Goal: Task Accomplishment & Management: Manage account settings

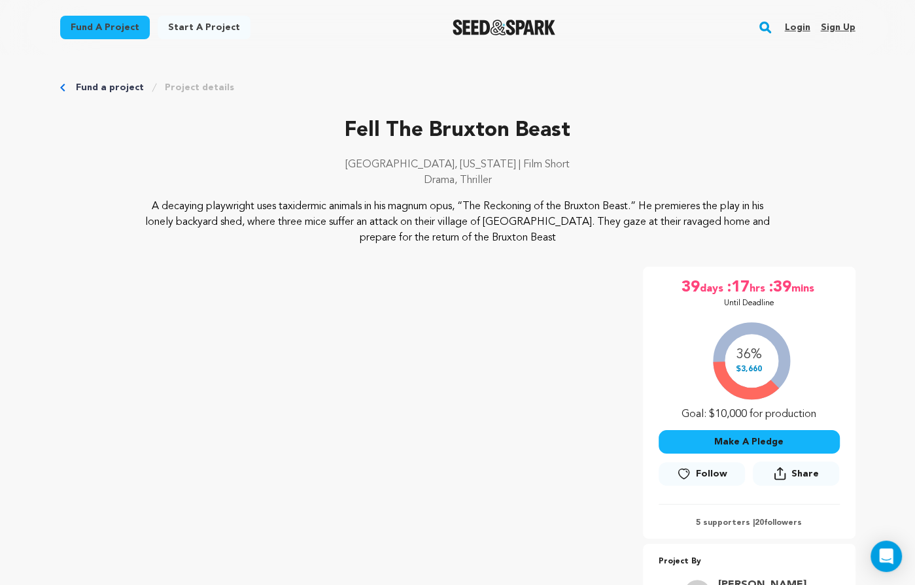
click at [801, 27] on link "Login" at bounding box center [797, 27] width 26 height 21
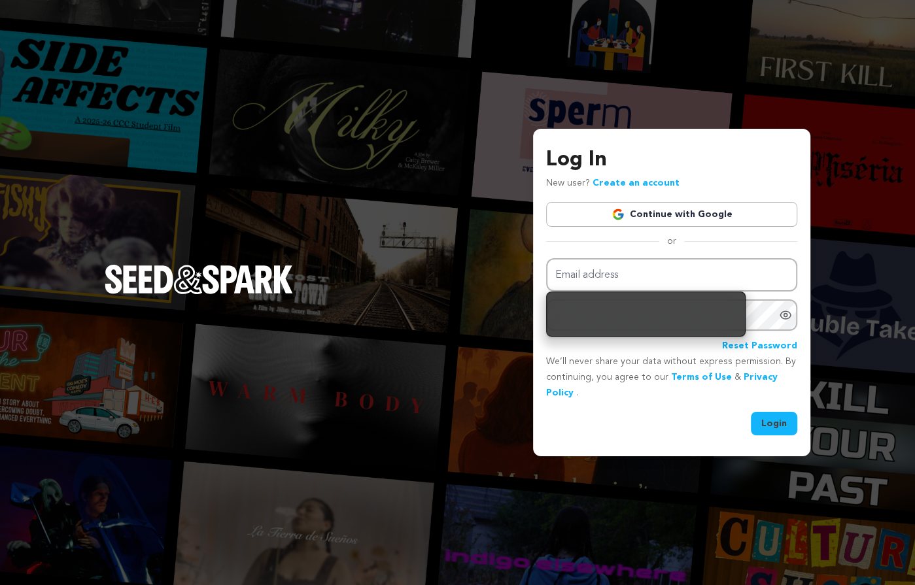
click at [689, 213] on link "Continue with Google" at bounding box center [671, 214] width 251 height 25
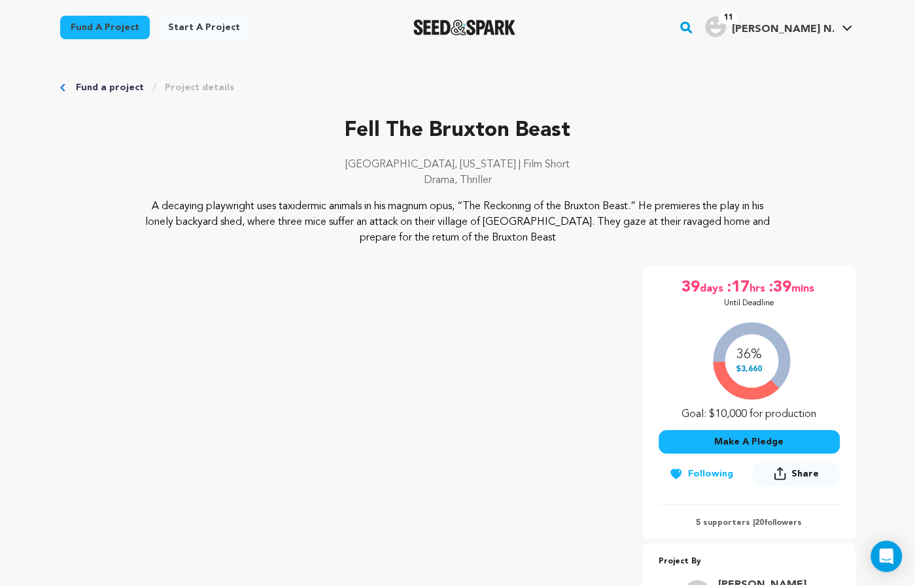
click at [803, 32] on span "[PERSON_NAME] N." at bounding box center [782, 29] width 103 height 10
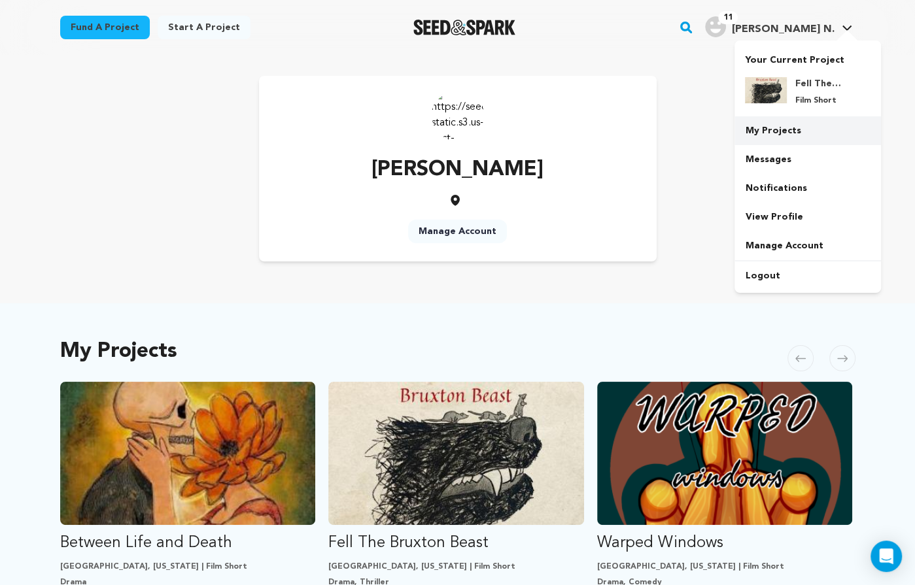
click at [768, 140] on link "My Projects" at bounding box center [807, 130] width 146 height 29
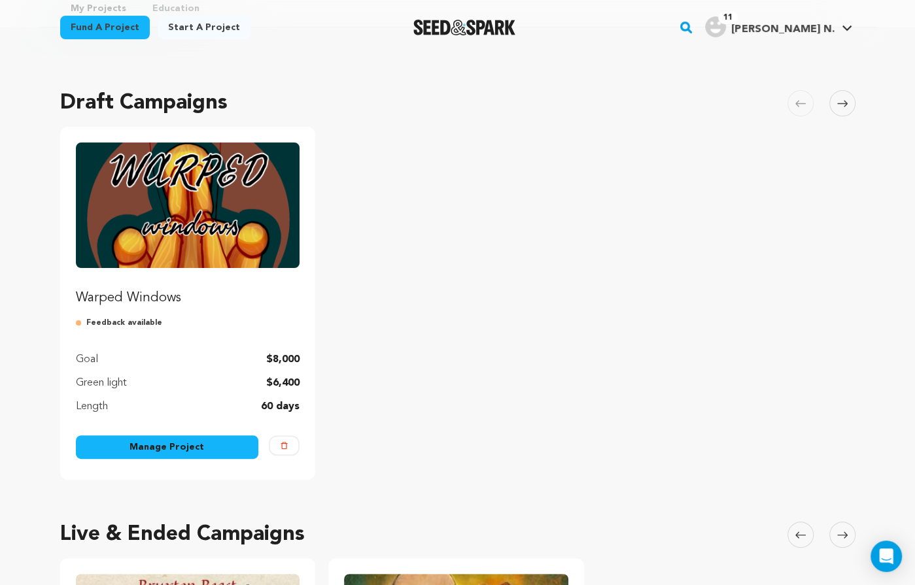
scroll to position [90, 0]
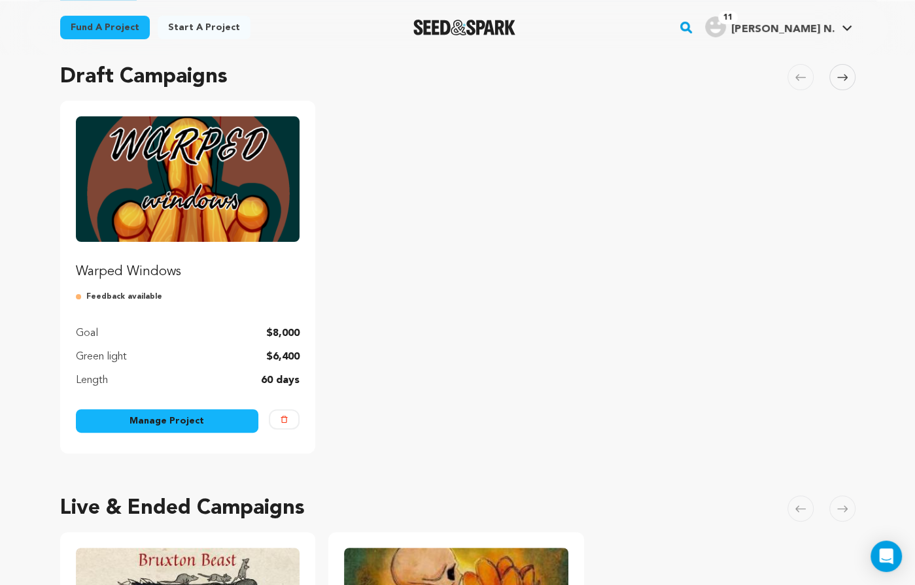
click at [162, 422] on link "Manage Project" at bounding box center [167, 421] width 183 height 24
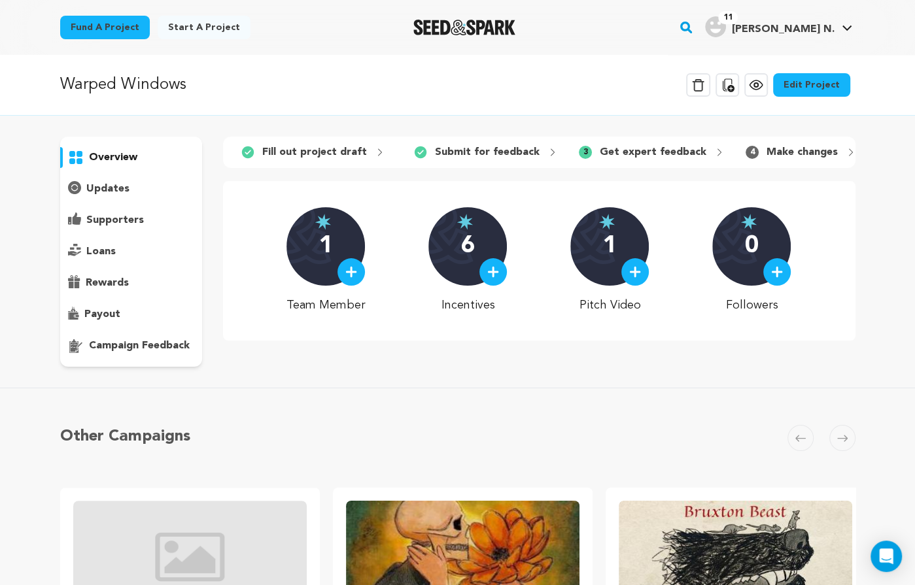
click at [156, 347] on p "campaign feedback" at bounding box center [139, 346] width 101 height 16
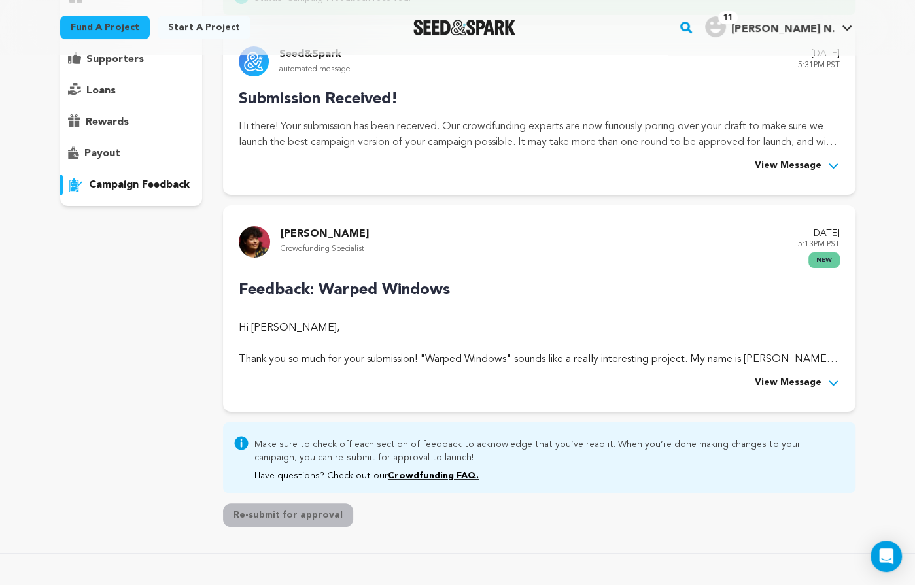
scroll to position [163, 0]
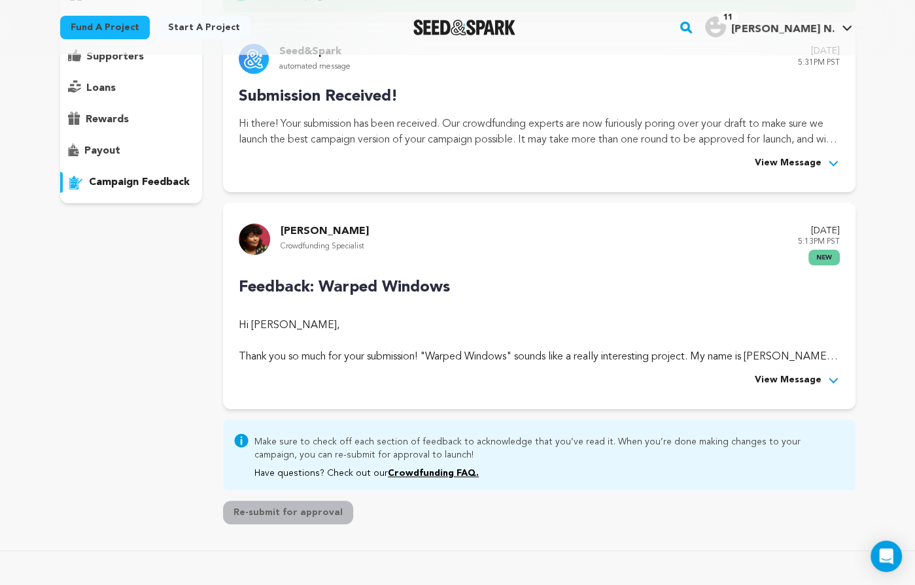
click at [796, 383] on span "View Message" at bounding box center [788, 381] width 67 height 16
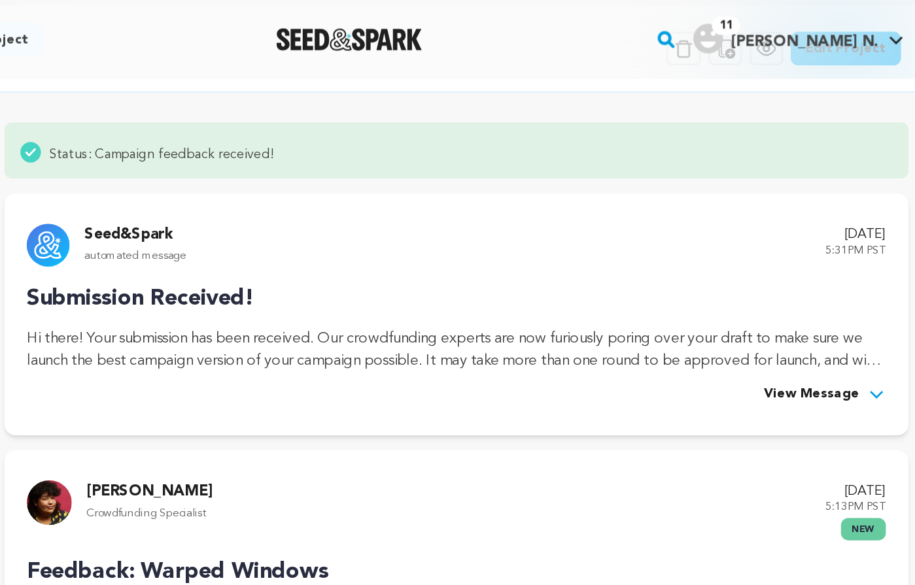
scroll to position [0, 0]
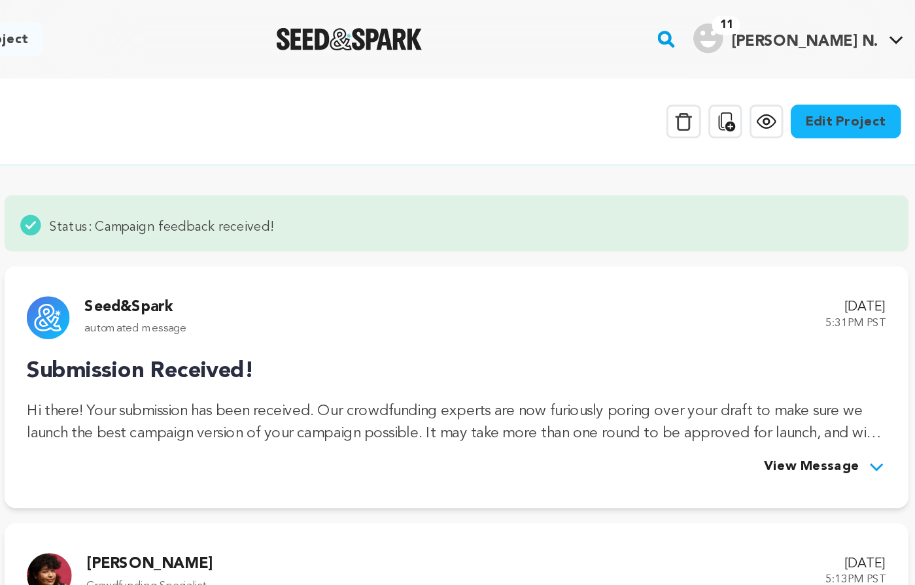
click at [821, 84] on link "Edit Project" at bounding box center [811, 85] width 77 height 24
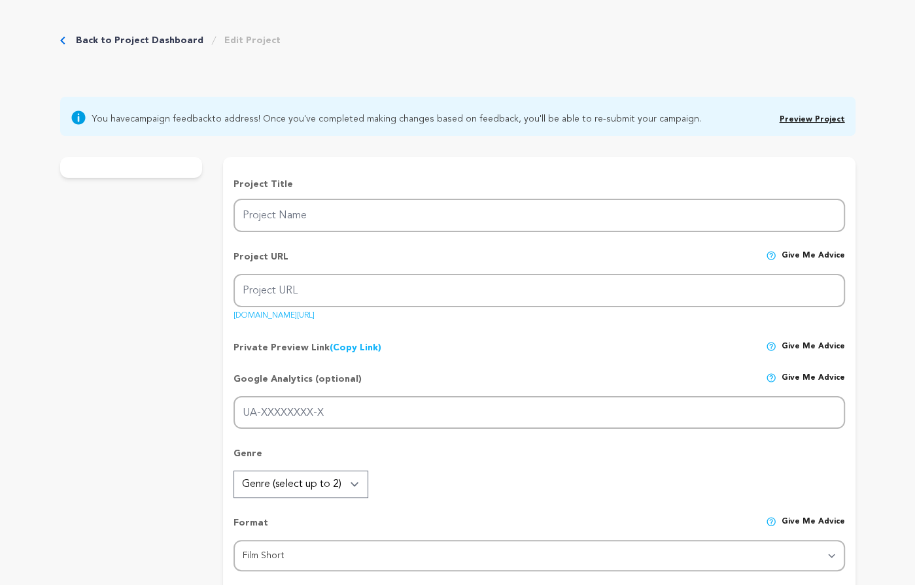
type input "Warped Windows"
type input "warped-windows"
type input "A young puppet must come to terms with his relationships after the death of his…"
type textarea "This is a story of addiction, of guilt, of loss, of family, and of healing; sup…"
type textarea "With Warped Windows, we aim to create a film that is truly moving and meaningfu…"
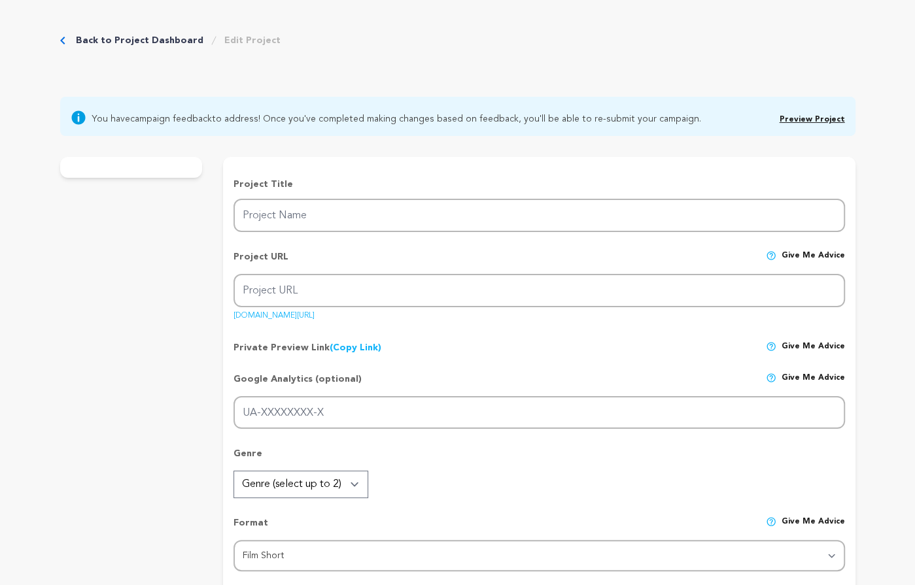
radio input "true"
type input "https://www.instagram.com/warpedwindowsfilm?igsh=YnFueXcwd2FuODF6&utm_source=qr"
type input "25"
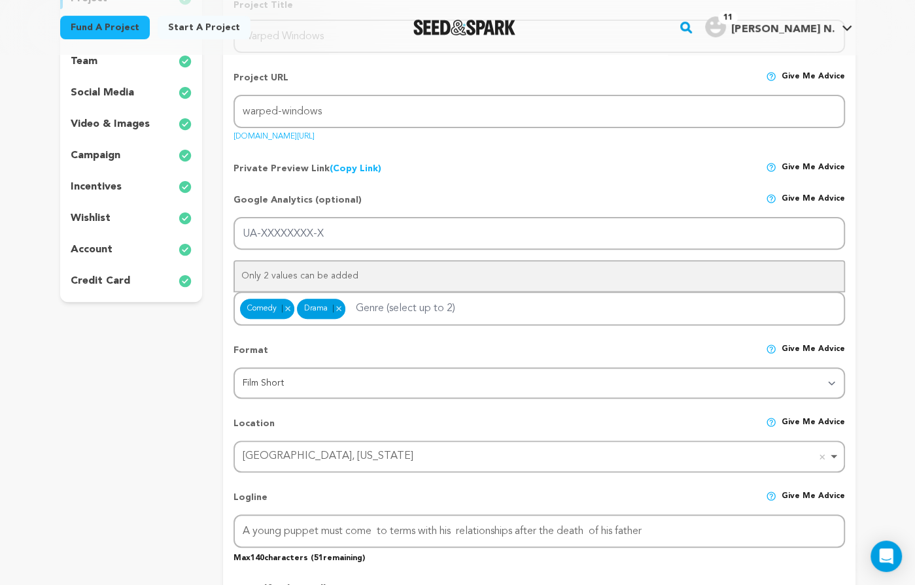
scroll to position [236, 0]
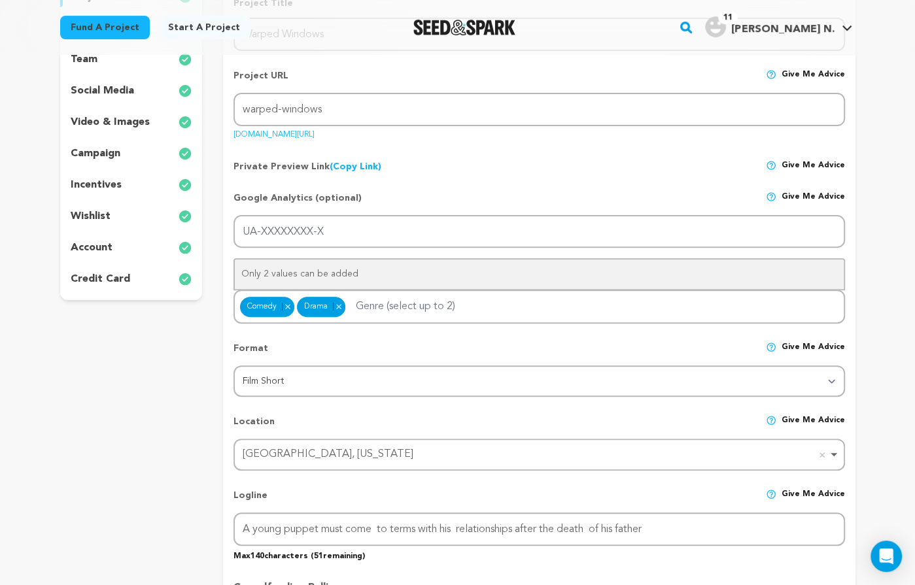
click at [110, 90] on p "social media" at bounding box center [102, 91] width 63 height 16
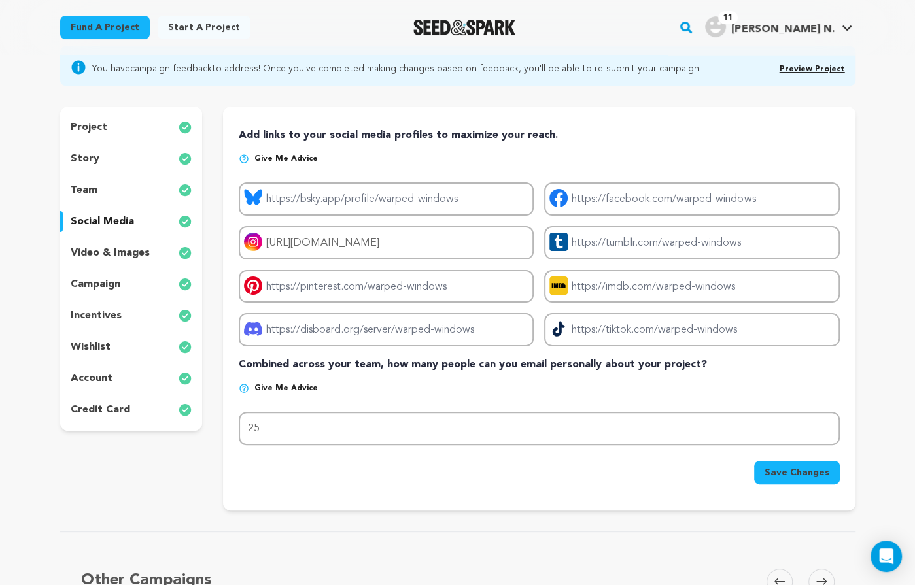
scroll to position [94, 0]
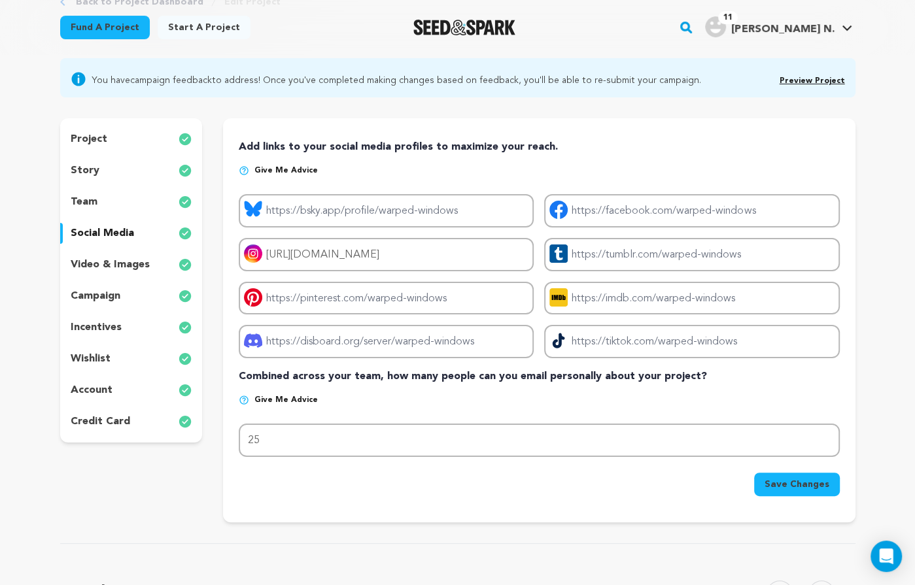
click at [117, 180] on div "story" at bounding box center [131, 170] width 143 height 21
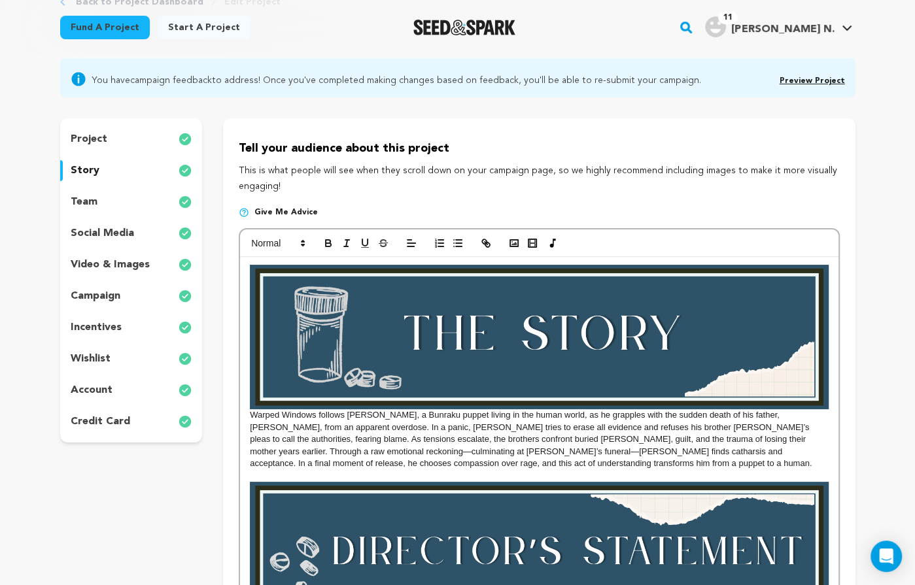
click at [111, 263] on p "video & images" at bounding box center [110, 265] width 79 height 16
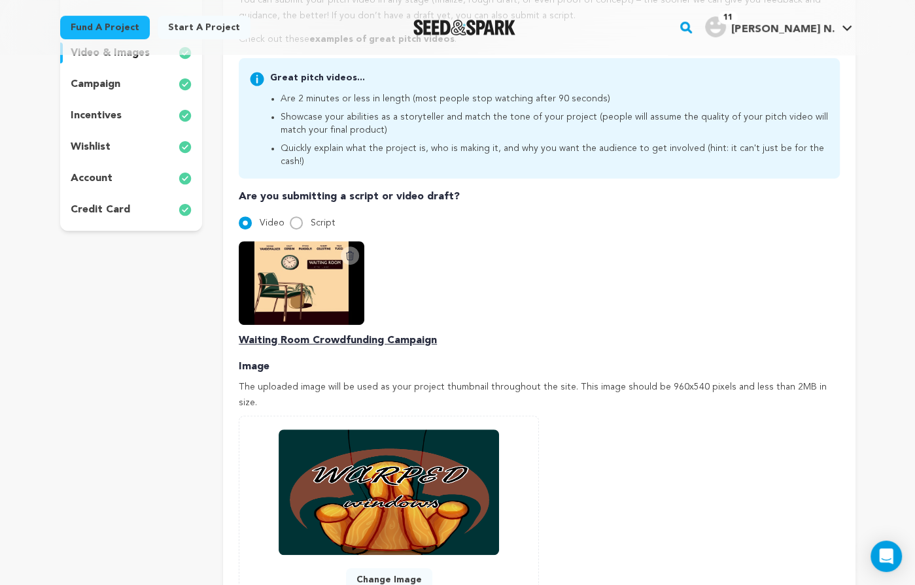
scroll to position [304, 0]
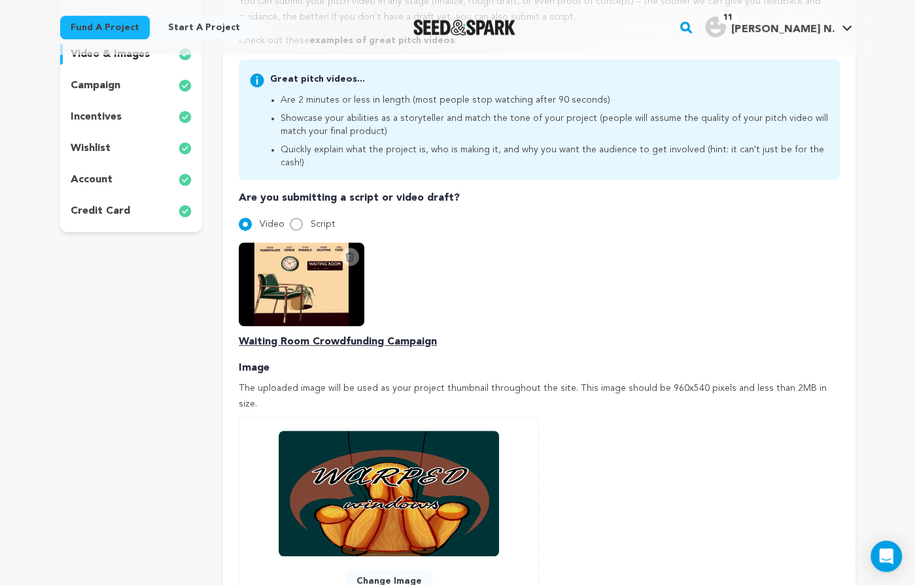
click at [351, 252] on icon at bounding box center [350, 257] width 10 height 10
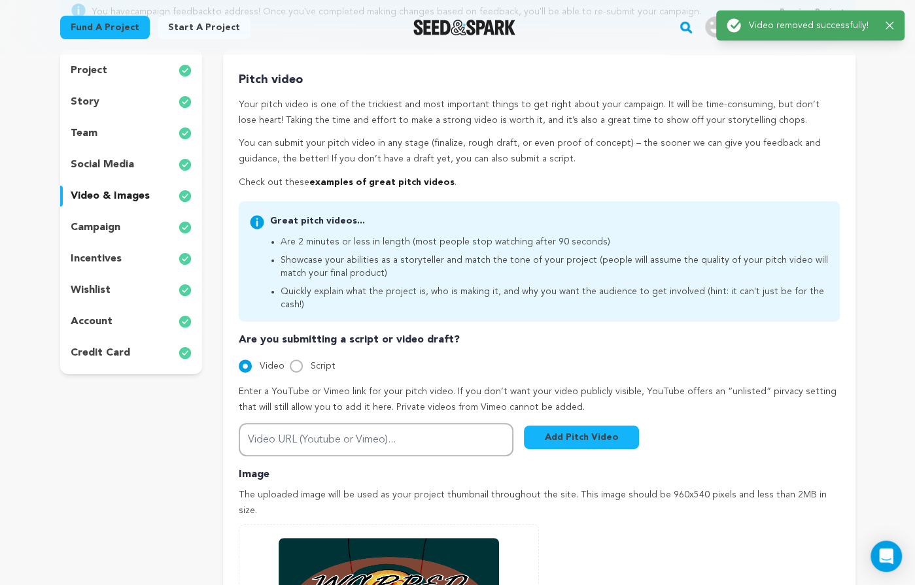
scroll to position [187, 0]
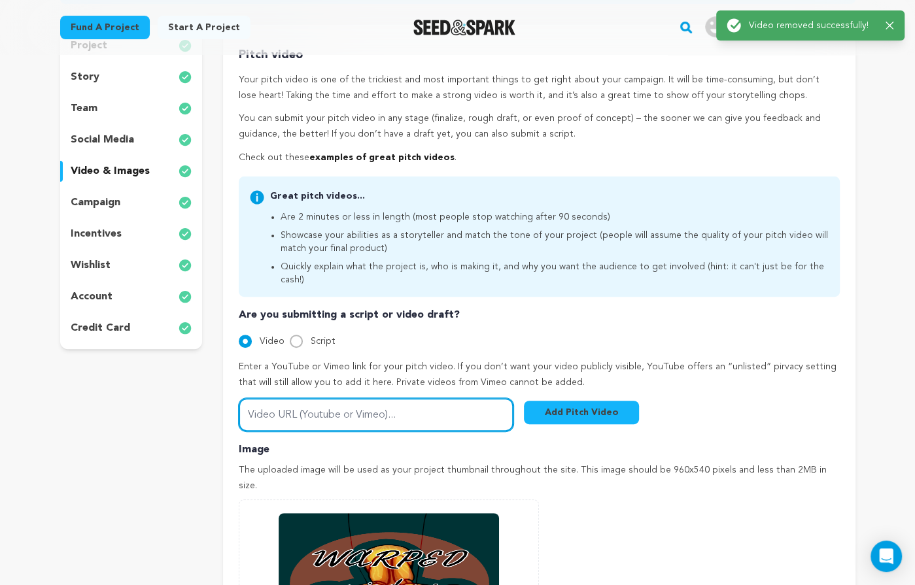
click at [279, 400] on input "Video URL (Youtube or Vimeo)..." at bounding box center [376, 414] width 275 height 33
type input "x"
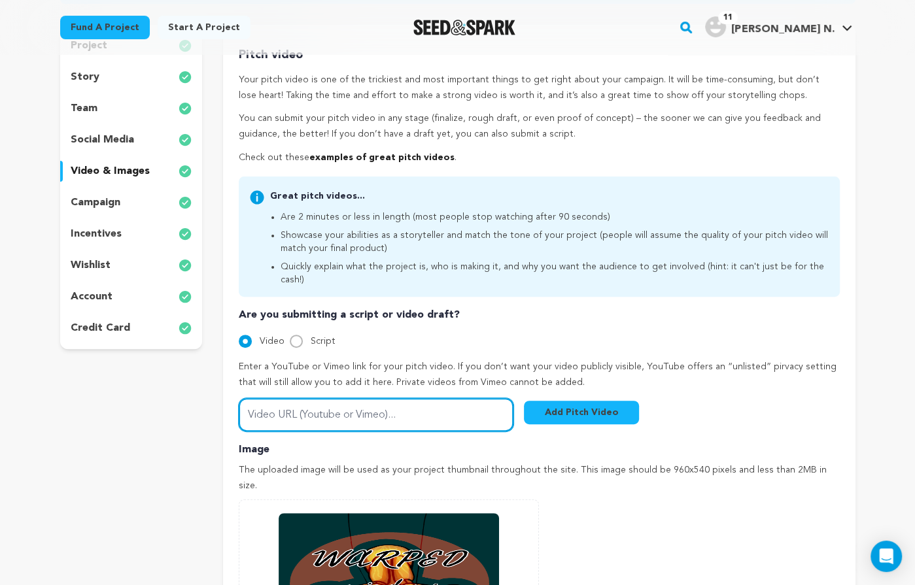
paste input "https://youtu.be/L0YAHVu3OC0"
type input "https://youtu.be/L0YAHVu3OC0"
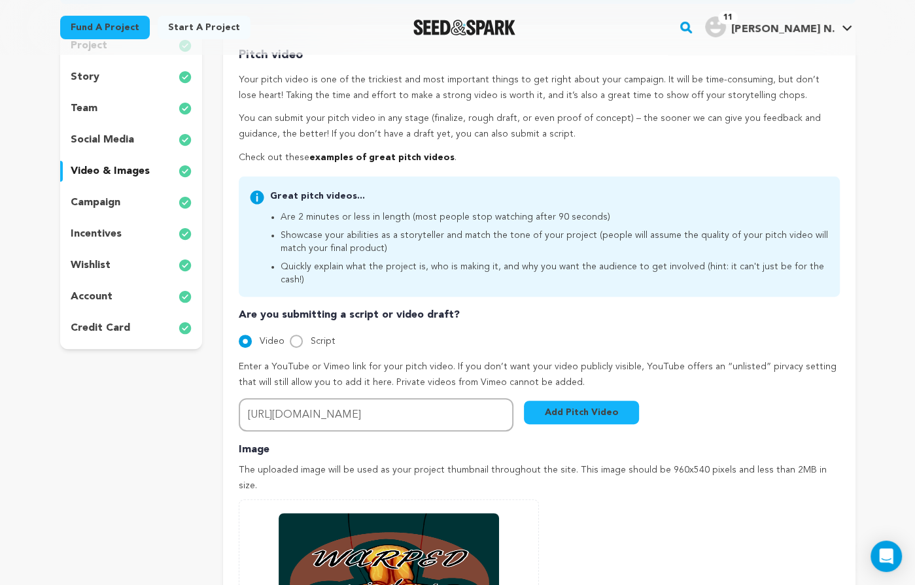
click at [578, 401] on button "Add Pitch Video" at bounding box center [581, 413] width 115 height 24
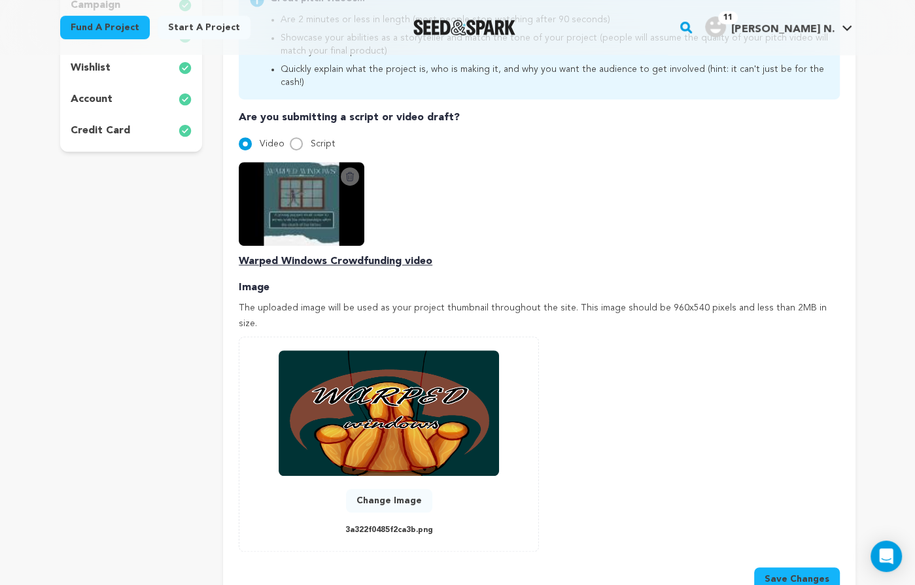
scroll to position [383, 0]
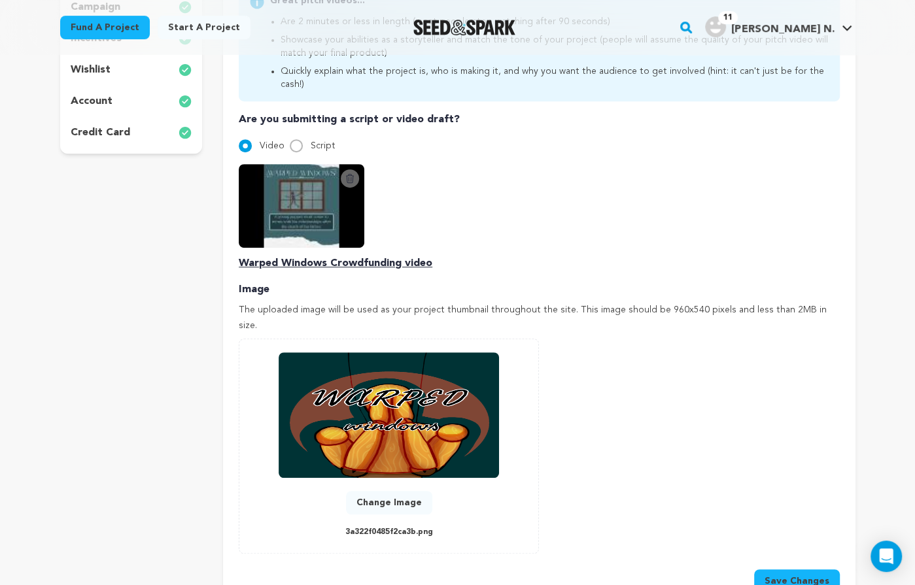
click at [783, 570] on button "Save Changes" at bounding box center [797, 582] width 86 height 24
click at [889, 32] on icon "button" at bounding box center [885, 31] width 8 height 8
click at [782, 570] on button "Save Changes" at bounding box center [797, 582] width 86 height 24
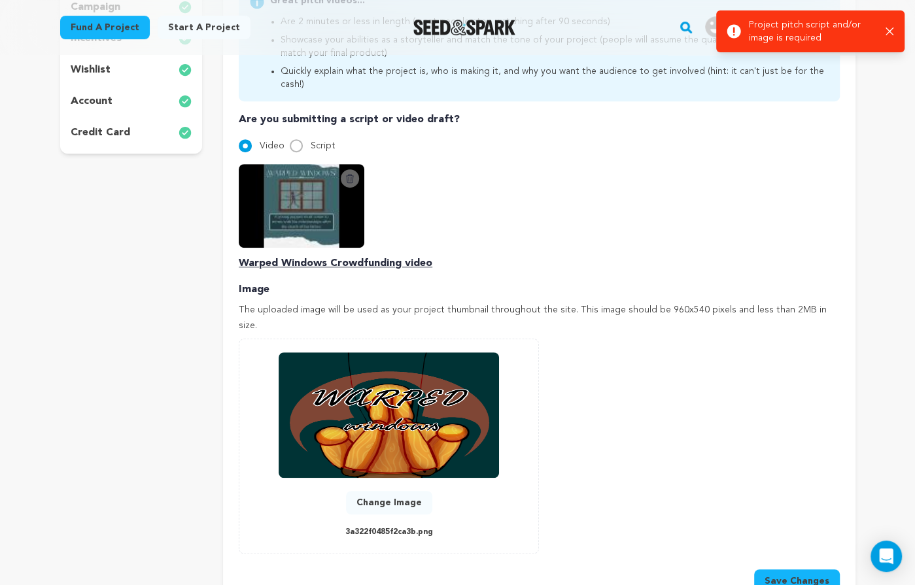
click at [347, 174] on icon at bounding box center [350, 178] width 7 height 9
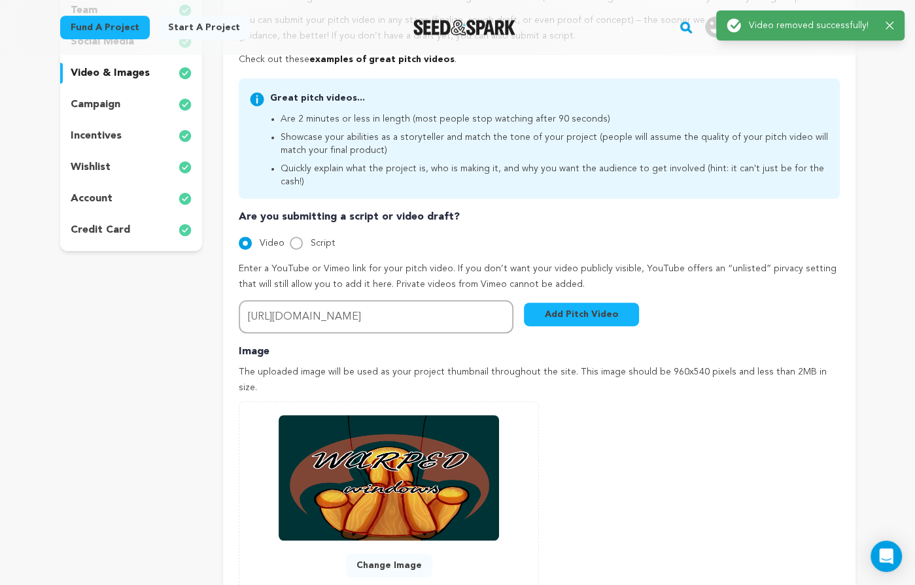
scroll to position [286, 0]
click at [580, 302] on button "Add Pitch Video" at bounding box center [581, 314] width 115 height 24
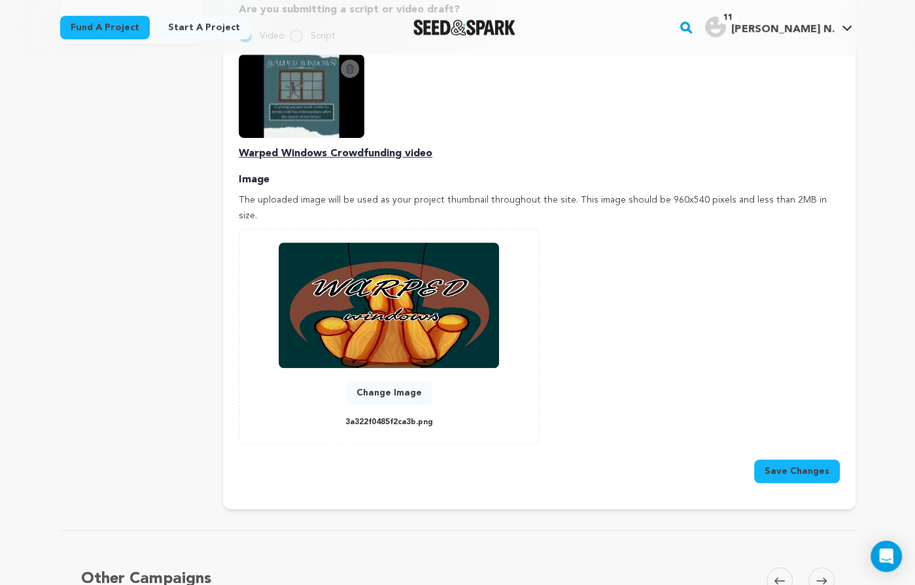
scroll to position [515, 0]
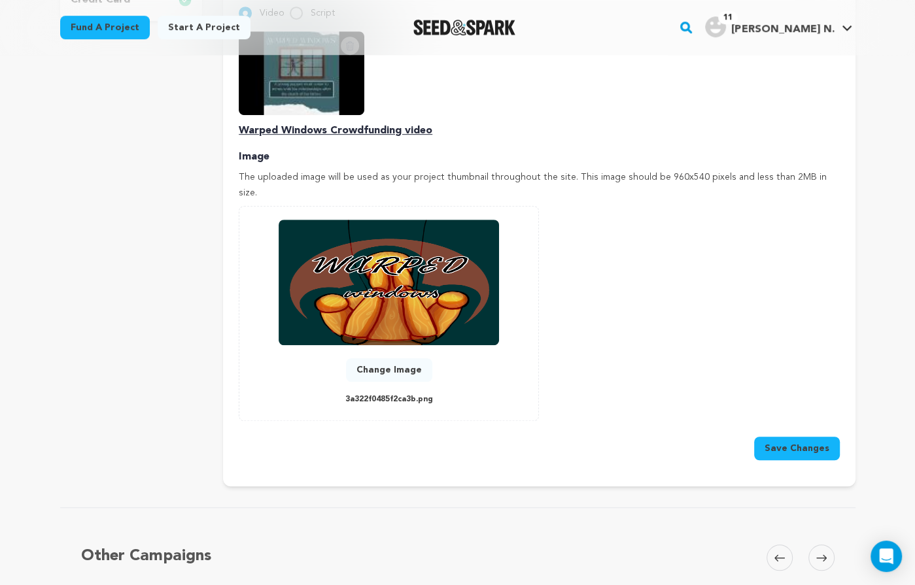
click at [804, 437] on button "Save Changes" at bounding box center [797, 449] width 86 height 24
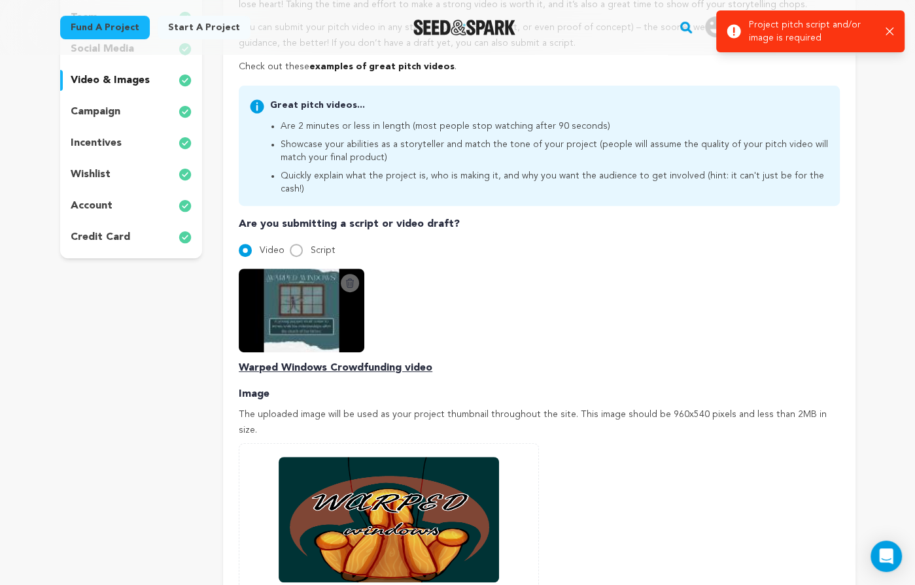
scroll to position [256, 0]
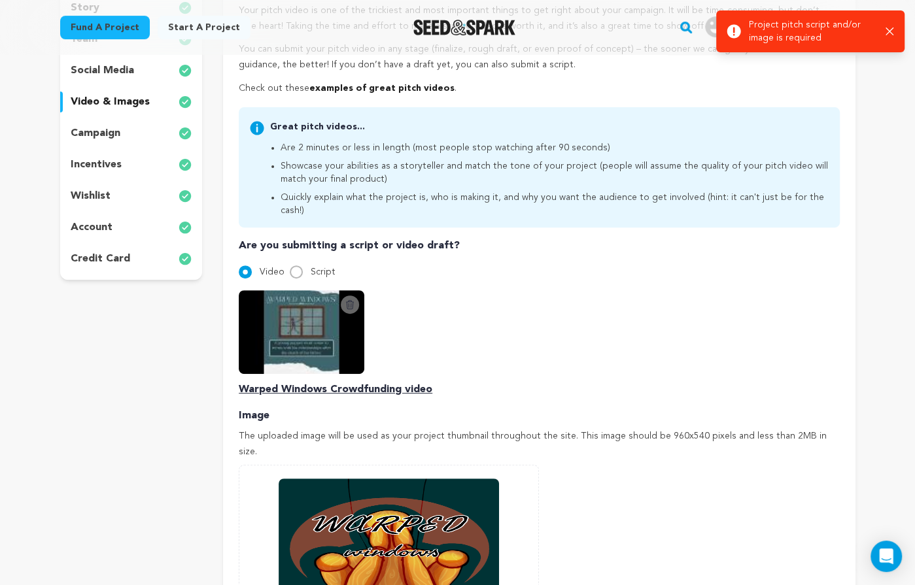
click at [400, 355] on div "Delete Script Video Warped Windows Crowdfunding video" at bounding box center [539, 343] width 600 height 107
click at [350, 299] on icon at bounding box center [350, 304] width 10 height 10
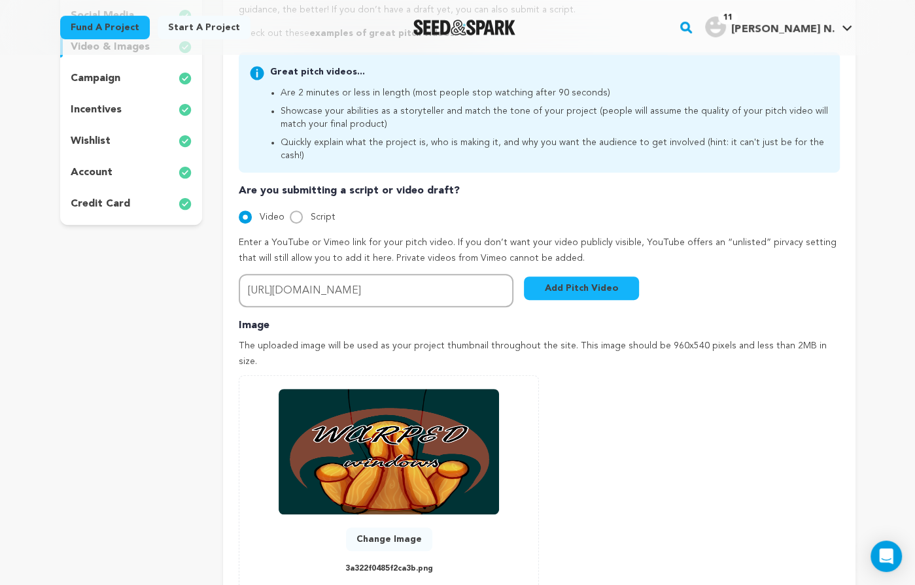
scroll to position [279, 0]
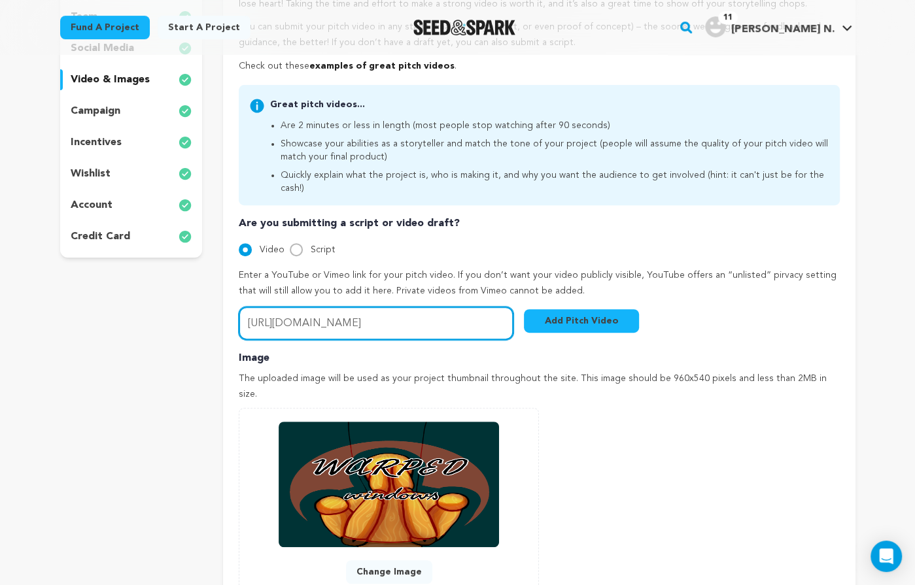
click at [458, 307] on input "https://youtu.be/L0YAHVu3OC0" at bounding box center [376, 323] width 275 height 33
paste input "https://youtu.be/L0YAHVu3OC0"
type input "https://youtu.be/L0YAHVu3OC0"
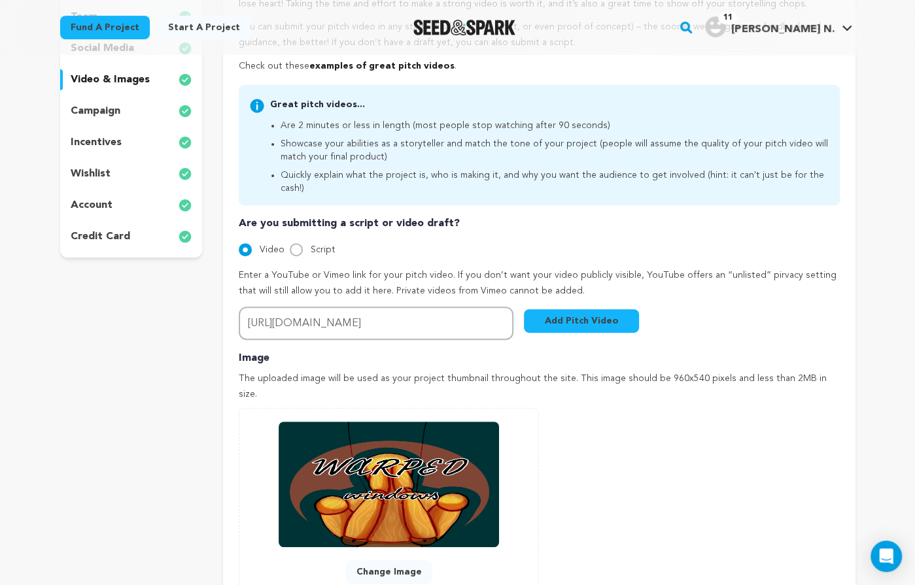
click at [600, 309] on button "Add Pitch Video" at bounding box center [581, 321] width 115 height 24
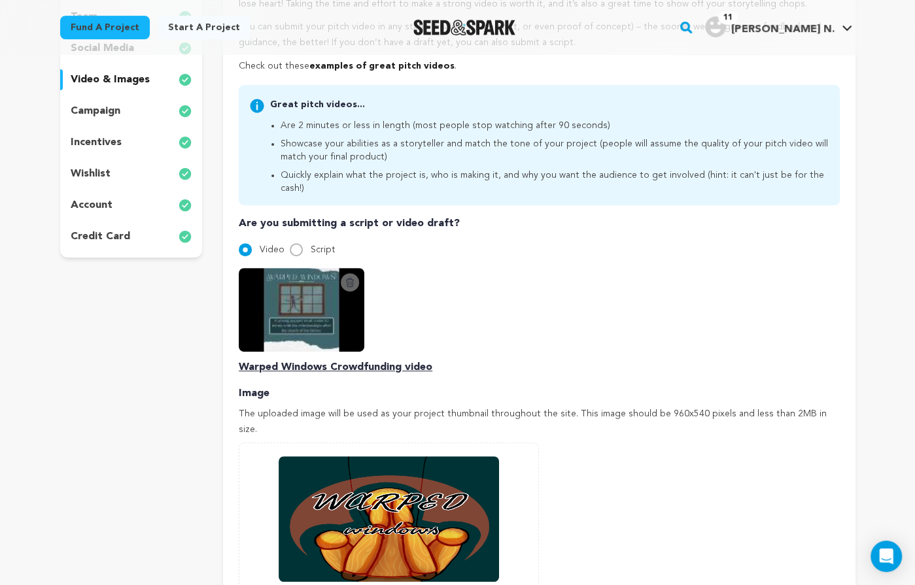
click at [348, 278] on icon at bounding box center [350, 282] width 7 height 9
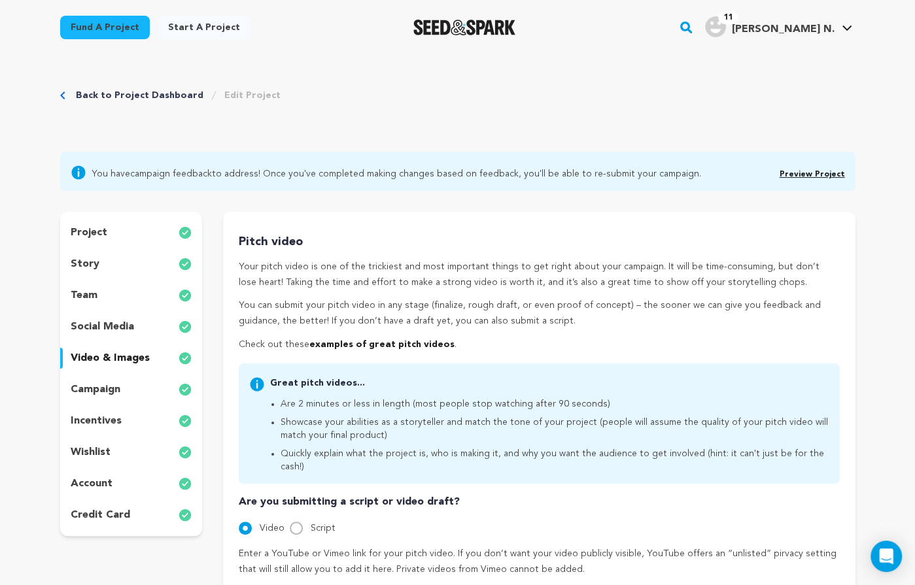
scroll to position [165, 0]
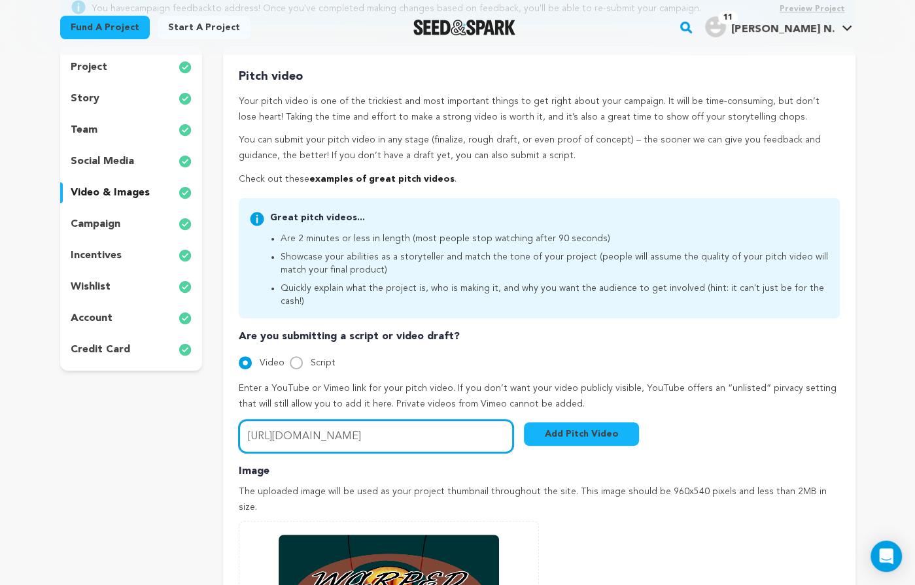
click at [390, 426] on input "https://youtu.be/L0YAHVu3OC0" at bounding box center [376, 436] width 275 height 33
click at [337, 425] on input "Video URL (Youtube or Vimeo)..." at bounding box center [376, 436] width 275 height 33
paste input "https://youtu.be/L0YAHVu3OC0"
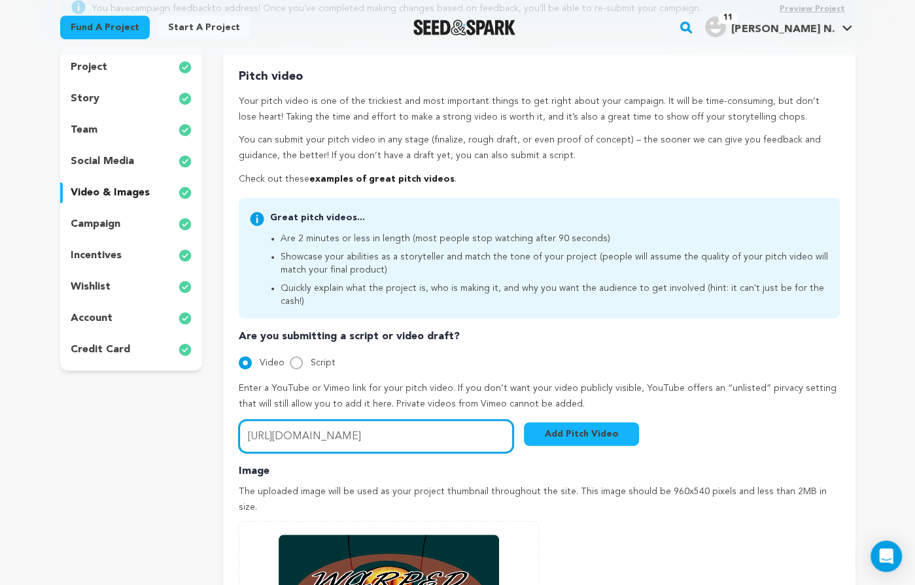
type input "https://youtu.be/L0YAHVu3OC0"
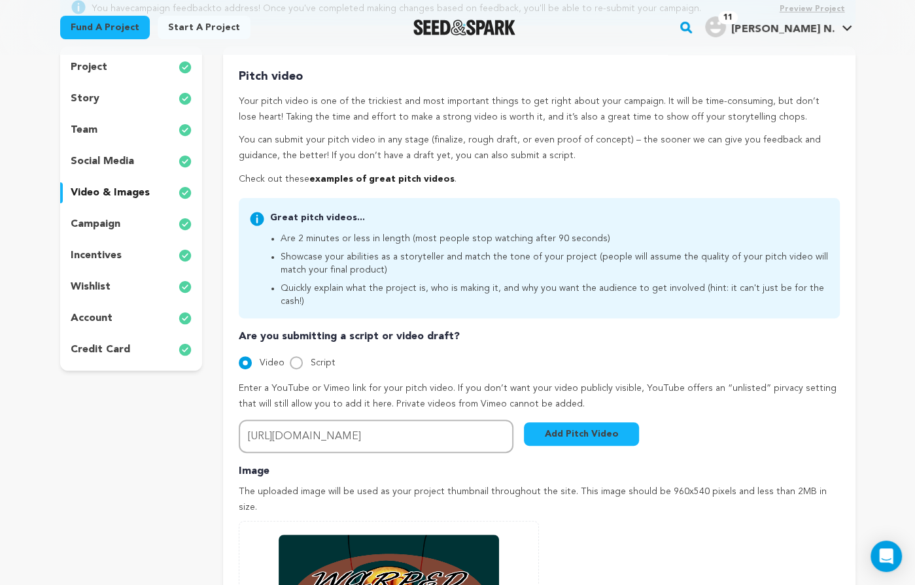
click at [553, 422] on button "Add Pitch Video" at bounding box center [581, 434] width 115 height 24
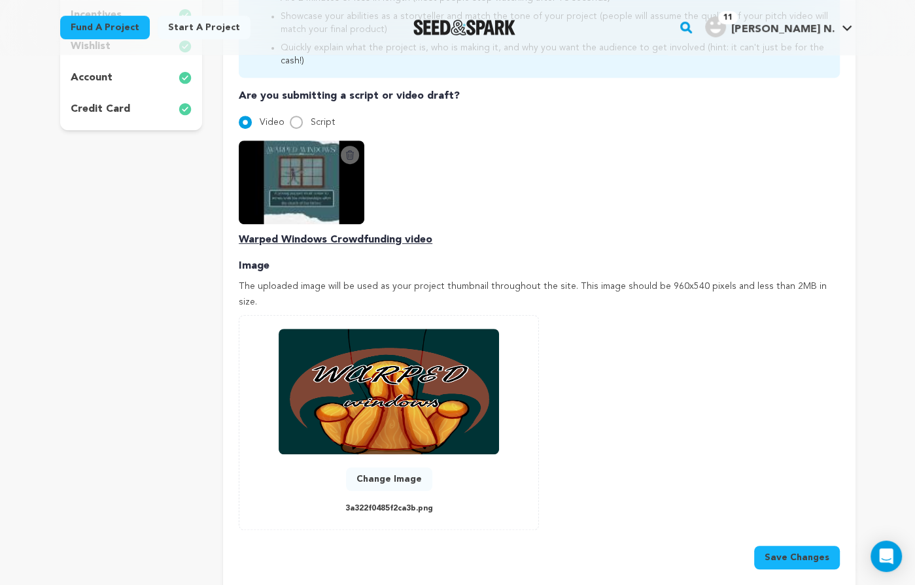
scroll to position [404, 0]
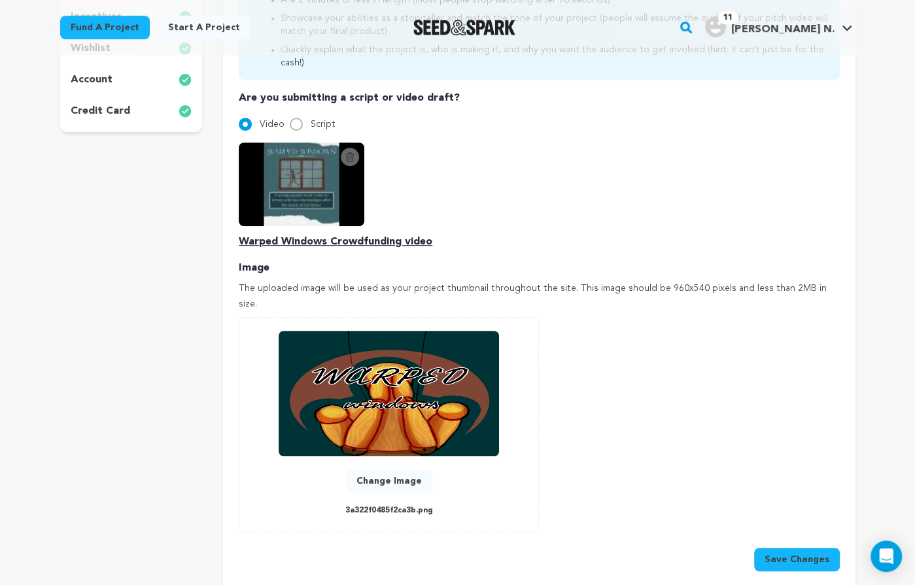
click at [783, 548] on button "Save Changes" at bounding box center [797, 560] width 86 height 24
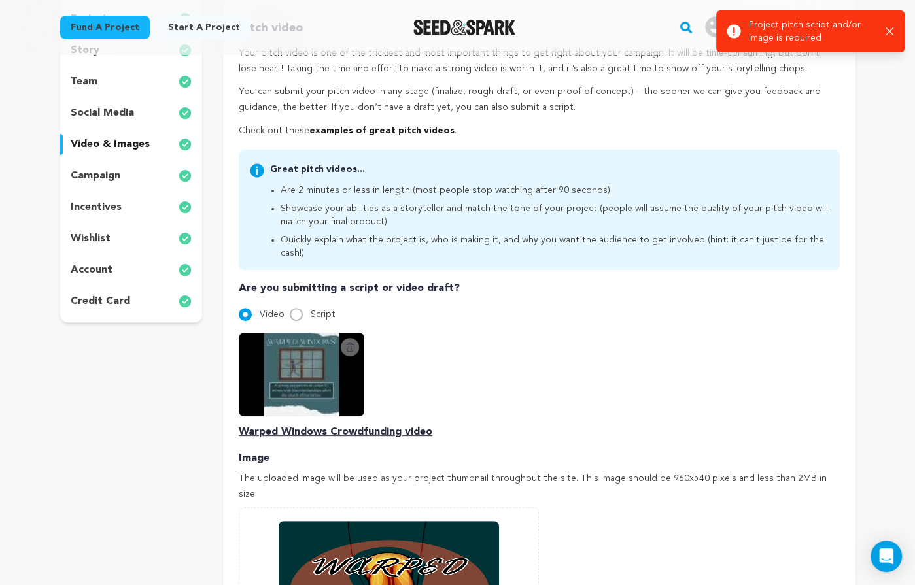
scroll to position [214, 0]
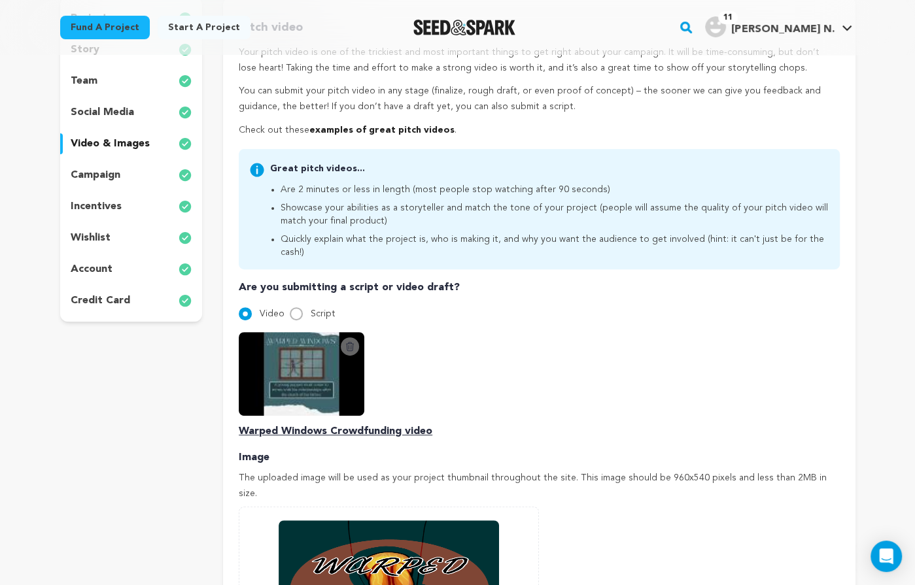
click at [112, 171] on p "campaign" at bounding box center [96, 175] width 50 height 16
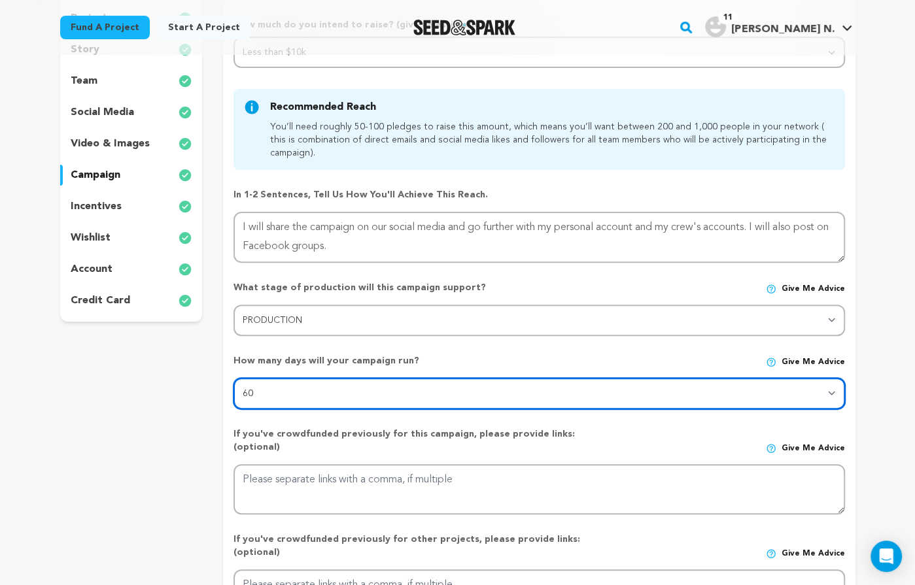
click at [286, 389] on select "30 45 60" at bounding box center [538, 393] width 611 height 31
select select "30"
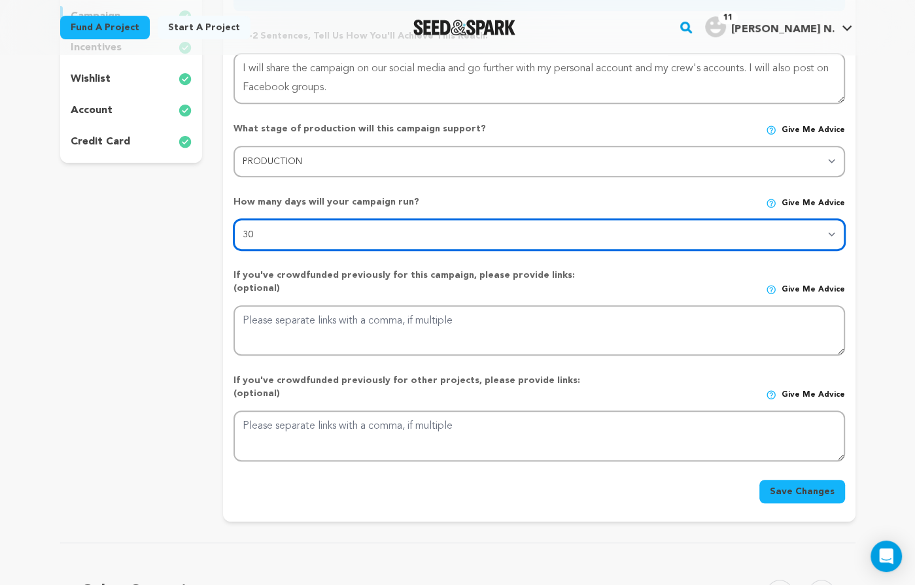
scroll to position [376, 0]
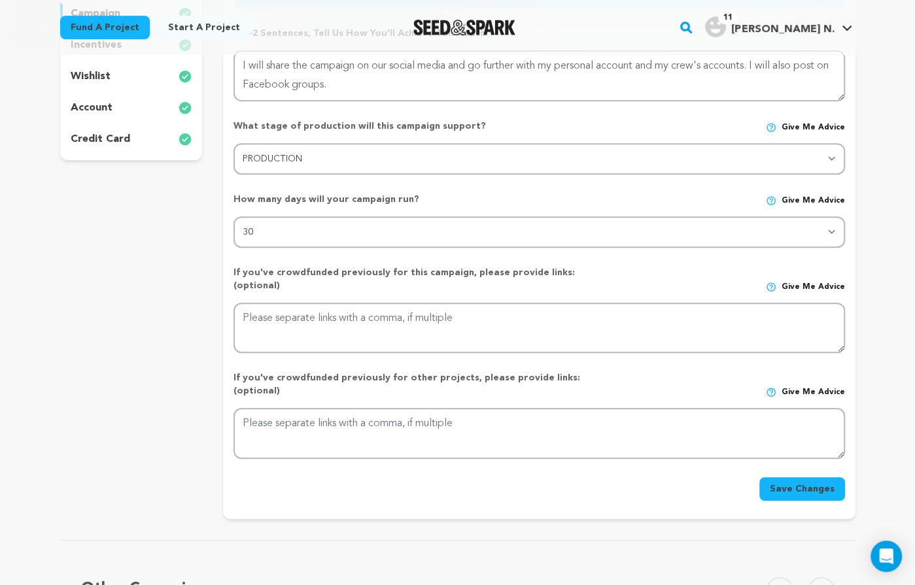
click at [789, 477] on button "Save Changes" at bounding box center [802, 489] width 86 height 24
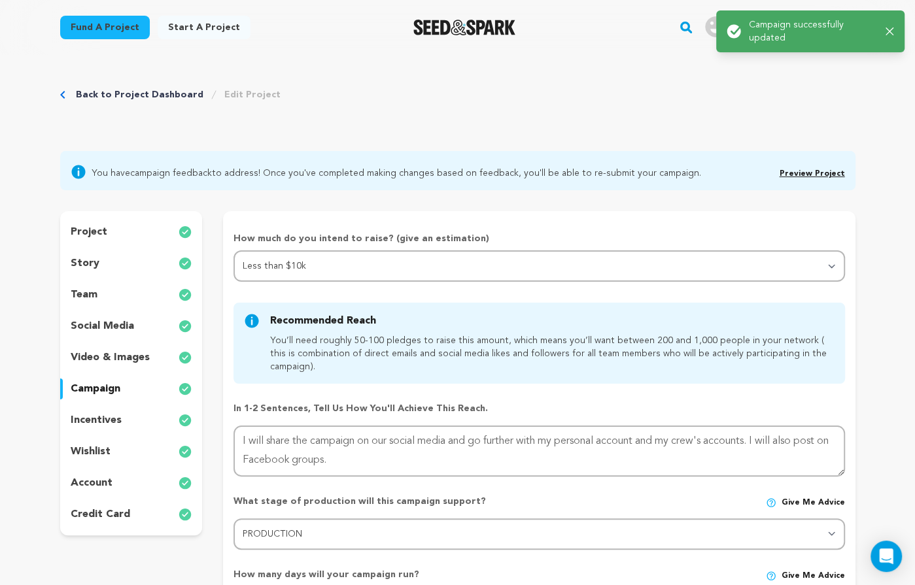
scroll to position [0, 0]
click at [112, 348] on div "video & images" at bounding box center [131, 358] width 143 height 21
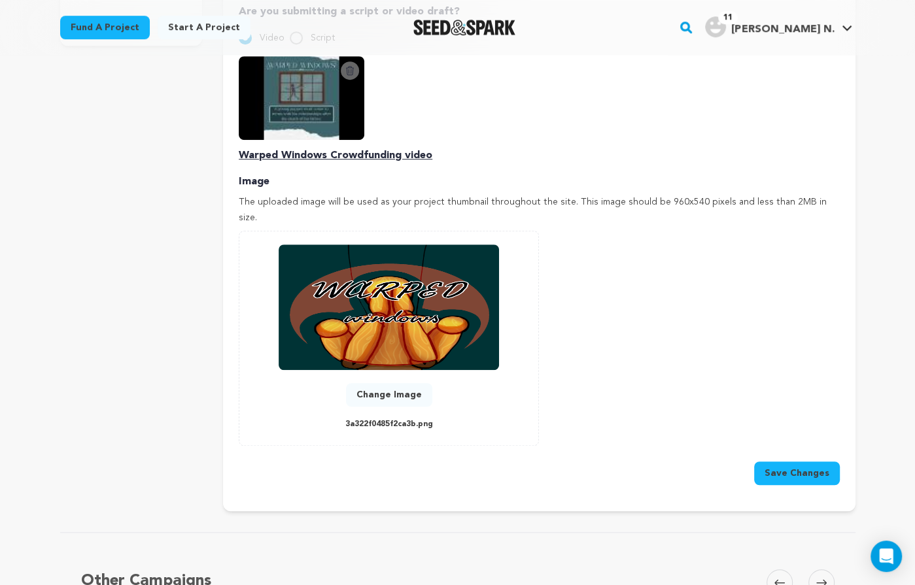
scroll to position [651, 0]
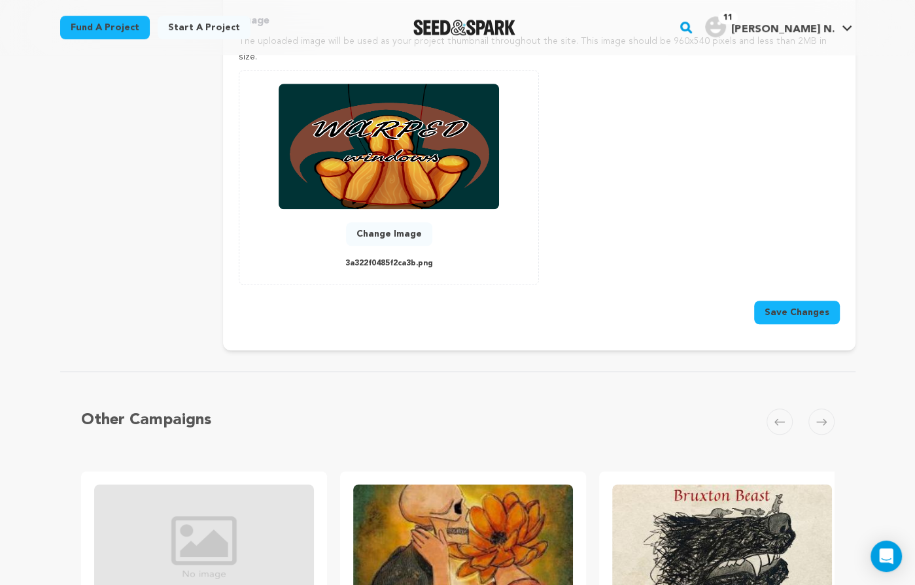
click at [813, 301] on button "Save Changes" at bounding box center [797, 313] width 86 height 24
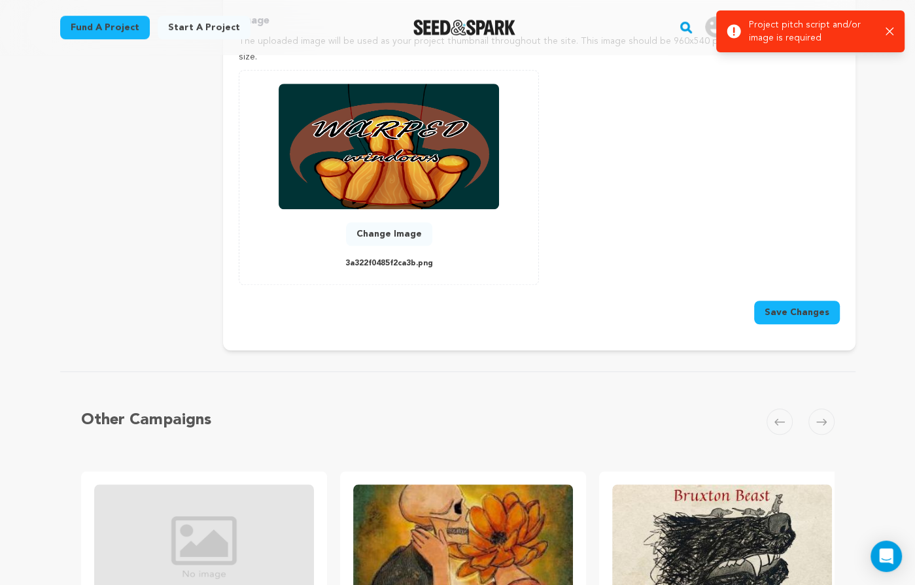
click at [889, 33] on icon "button" at bounding box center [889, 31] width 9 height 9
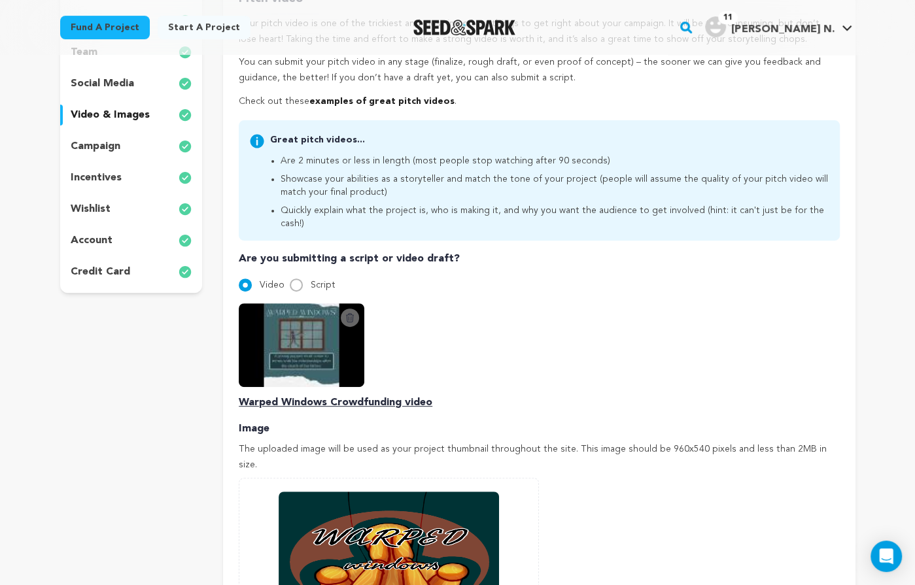
scroll to position [255, 0]
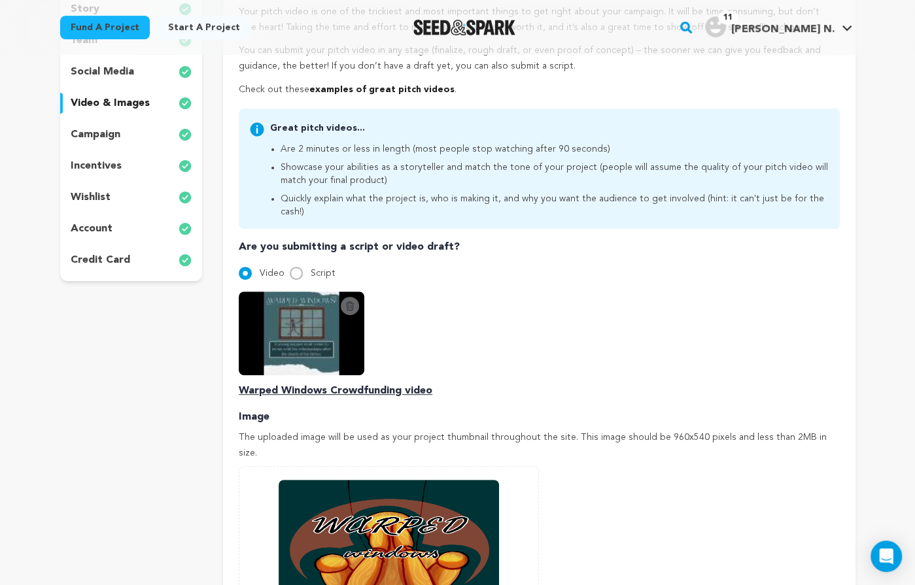
click at [352, 301] on icon at bounding box center [350, 306] width 10 height 10
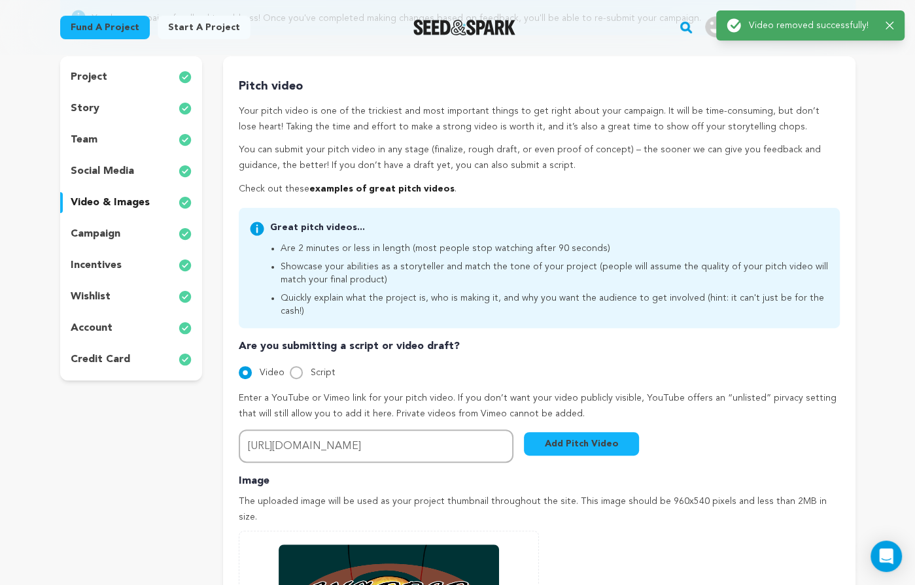
scroll to position [157, 0]
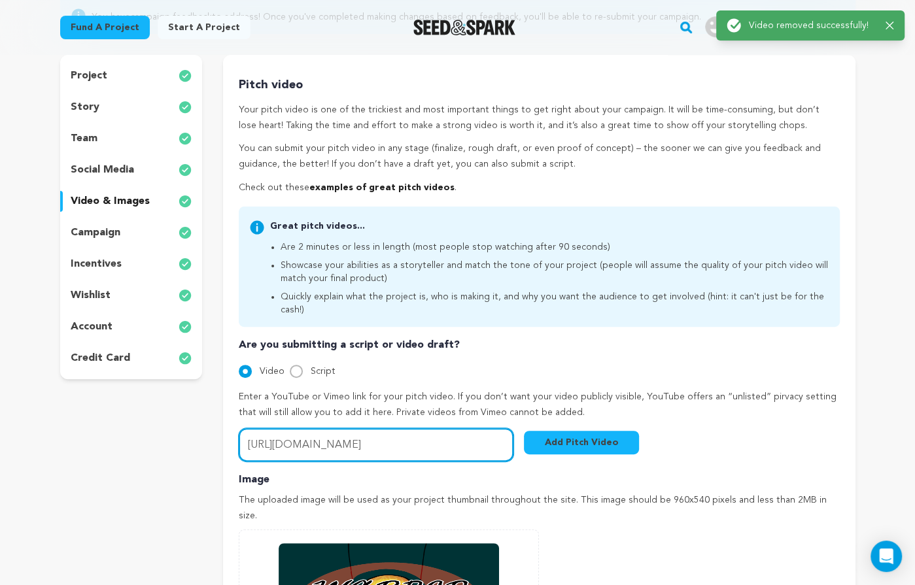
drag, startPoint x: 383, startPoint y: 417, endPoint x: 222, endPoint y: 417, distance: 160.9
click at [222, 417] on div "project story team social media video & images campaign incentives wishlist" at bounding box center [457, 432] width 795 height 755
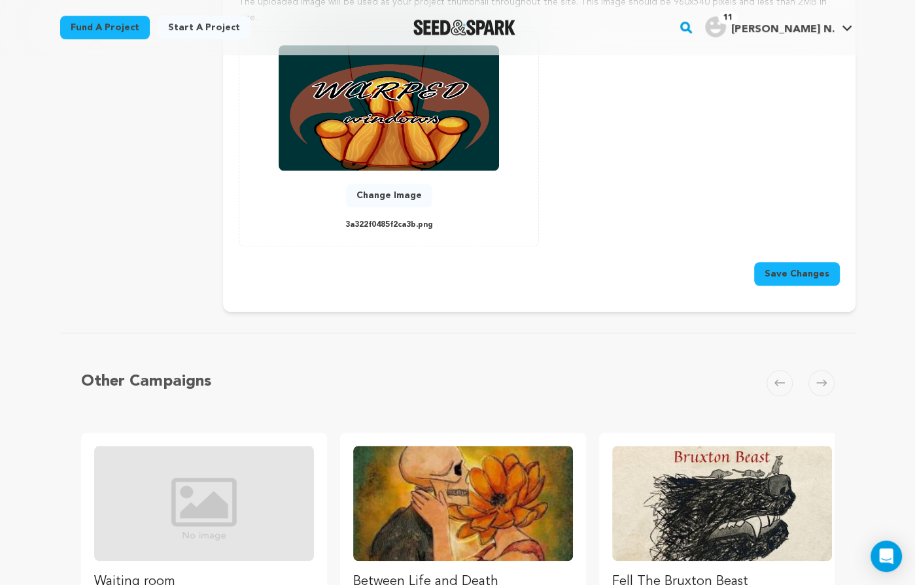
scroll to position [582, 0]
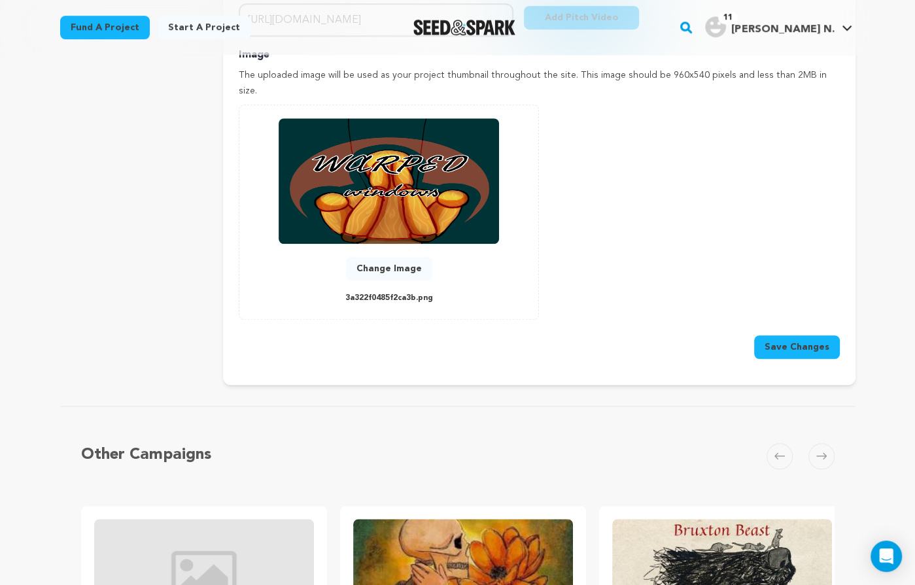
click at [808, 335] on button "Save Changes" at bounding box center [797, 347] width 86 height 24
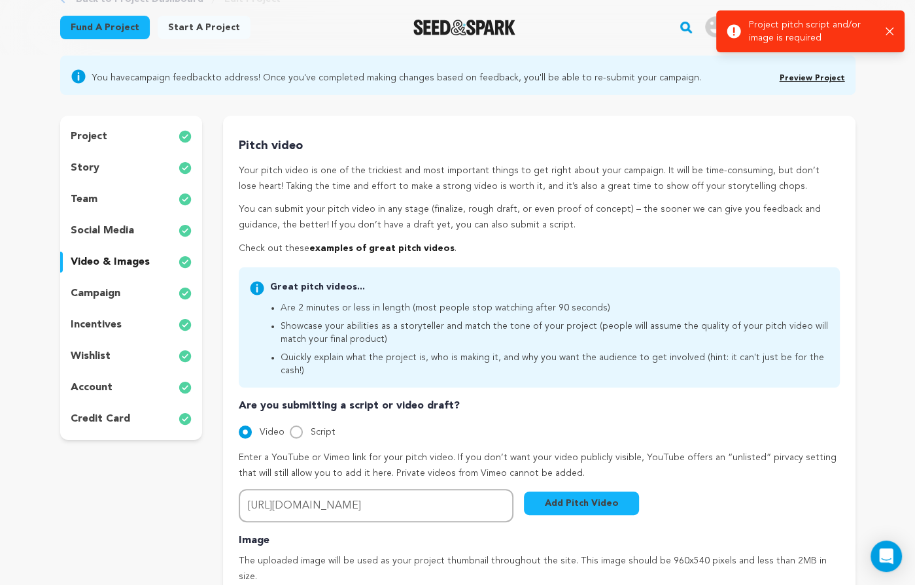
scroll to position [69, 0]
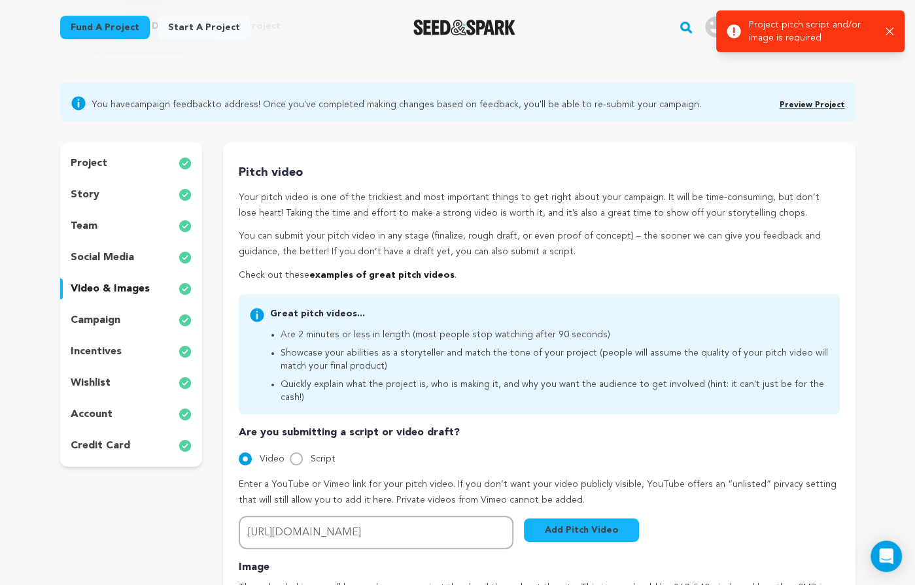
click at [95, 308] on div "project story team social media video & images campaign incentives wishlist acc…" at bounding box center [131, 305] width 143 height 324
click at [96, 316] on p "campaign" at bounding box center [96, 321] width 50 height 16
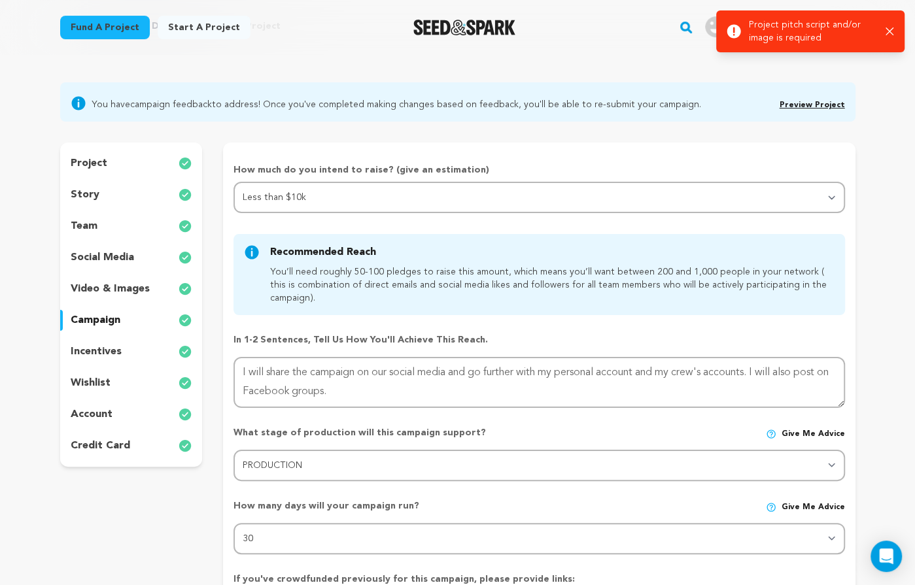
click at [128, 287] on p "video & images" at bounding box center [110, 289] width 79 height 16
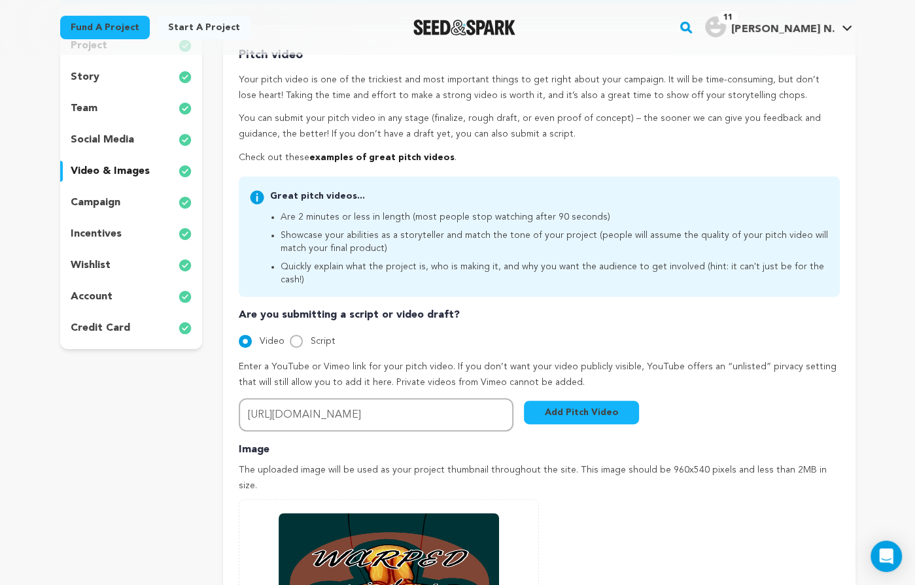
scroll to position [230, 0]
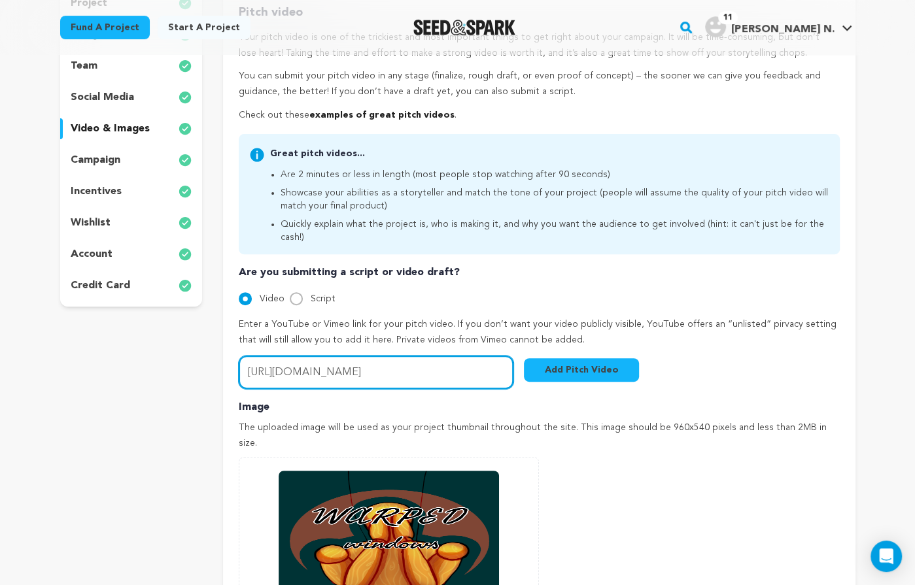
click at [386, 357] on input "https://youtu.be/L0YAHVu3OC0" at bounding box center [376, 372] width 275 height 33
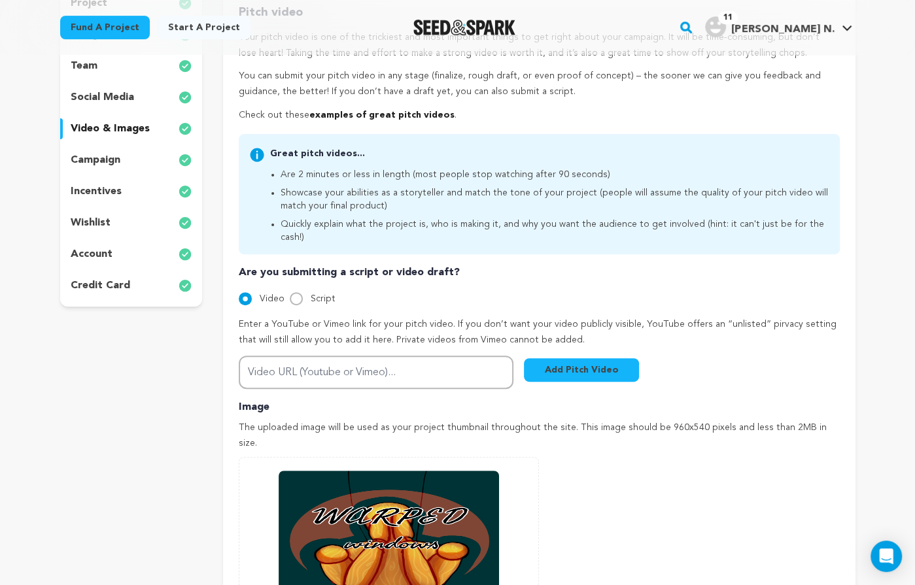
click at [653, 457] on div "Add Image Accepts .gif, .jpg, and .png 0 % 0 % Change Image 3a322f0485f2ca3b.png" at bounding box center [539, 564] width 600 height 215
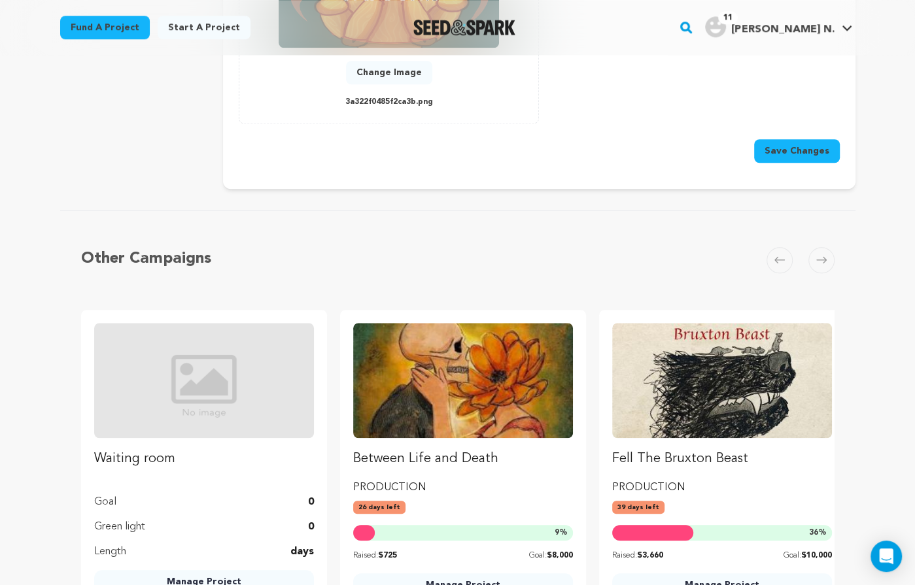
scroll to position [692, 0]
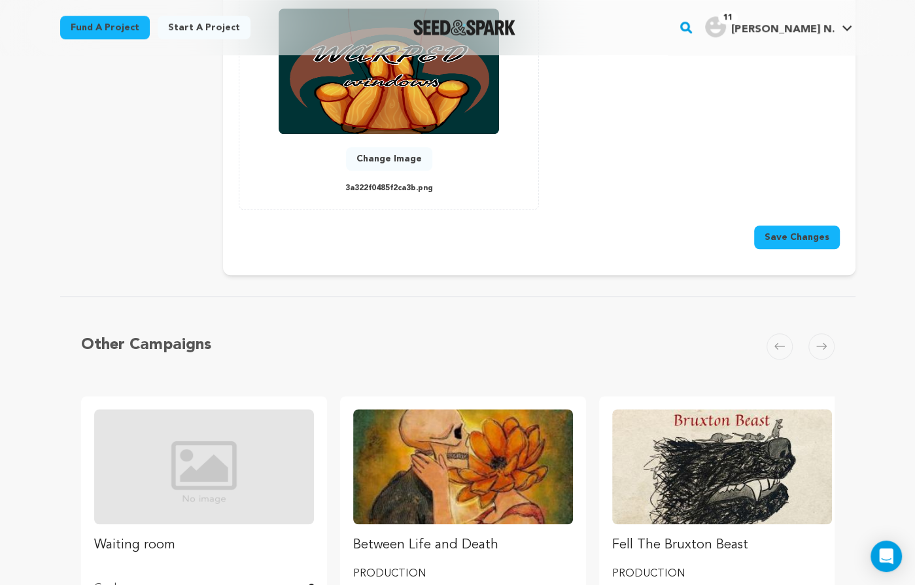
click at [796, 226] on button "Save Changes" at bounding box center [797, 238] width 86 height 24
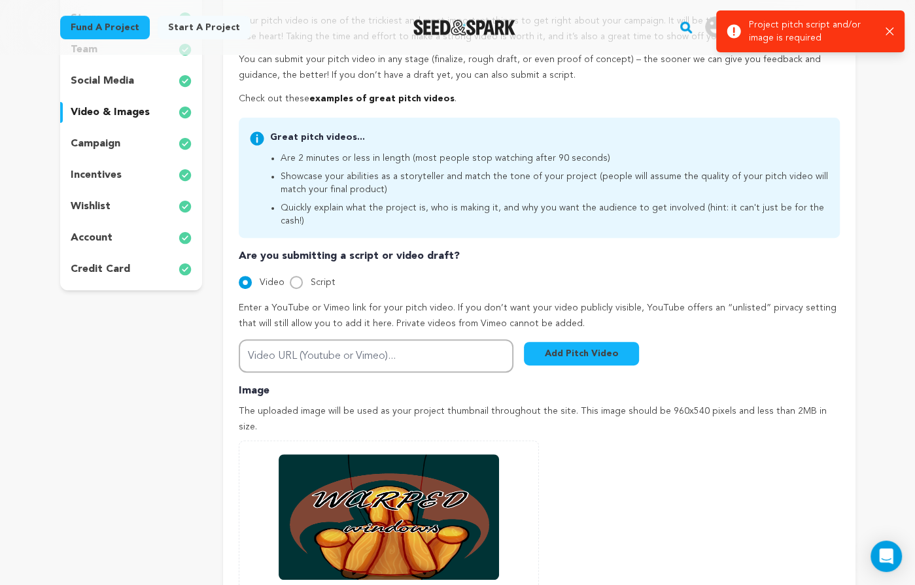
scroll to position [217, 0]
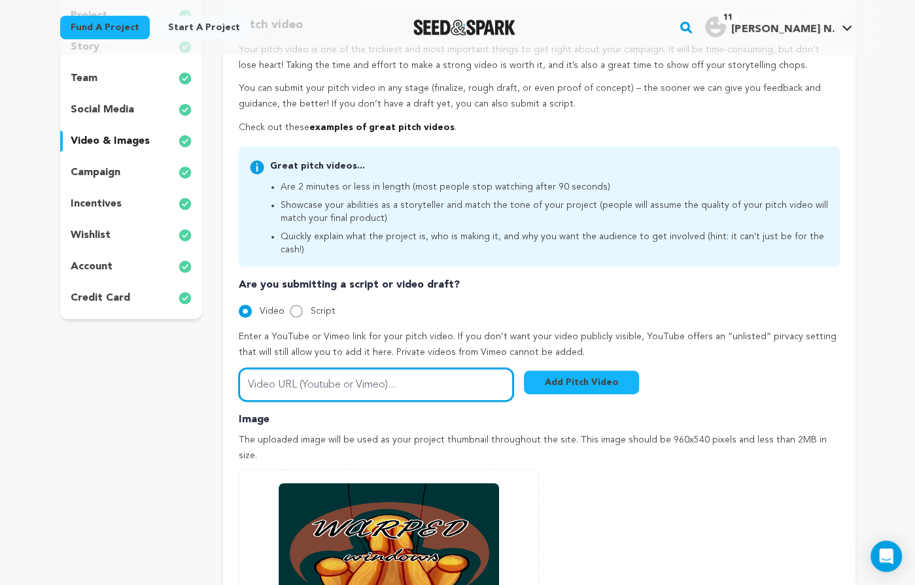
click at [386, 368] on input "Video URL (Youtube or Vimeo)..." at bounding box center [376, 384] width 275 height 33
paste input "https://youtu.be/L0YAHVu3OC0"
type input "https://youtu.be/L0YAHVu3OC0"
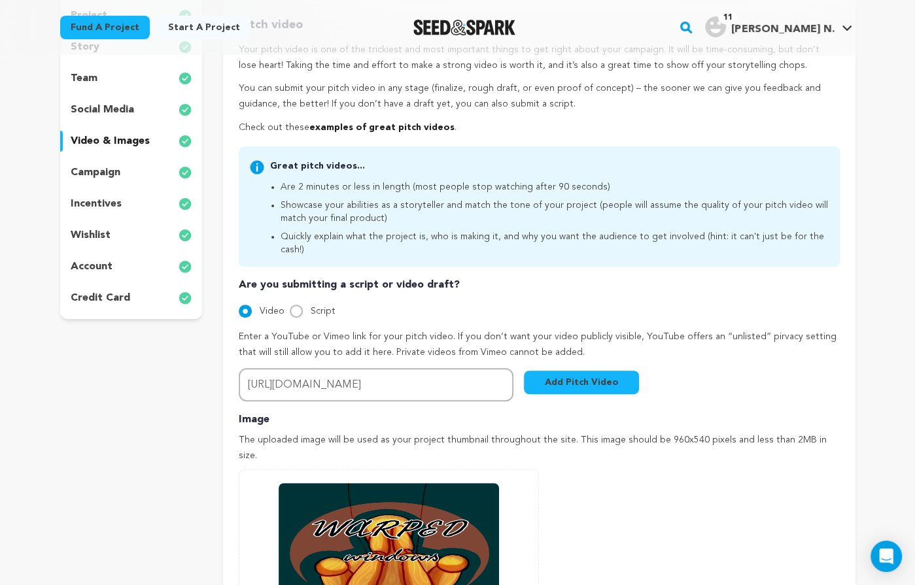
click at [599, 371] on button "Add Pitch Video" at bounding box center [581, 383] width 115 height 24
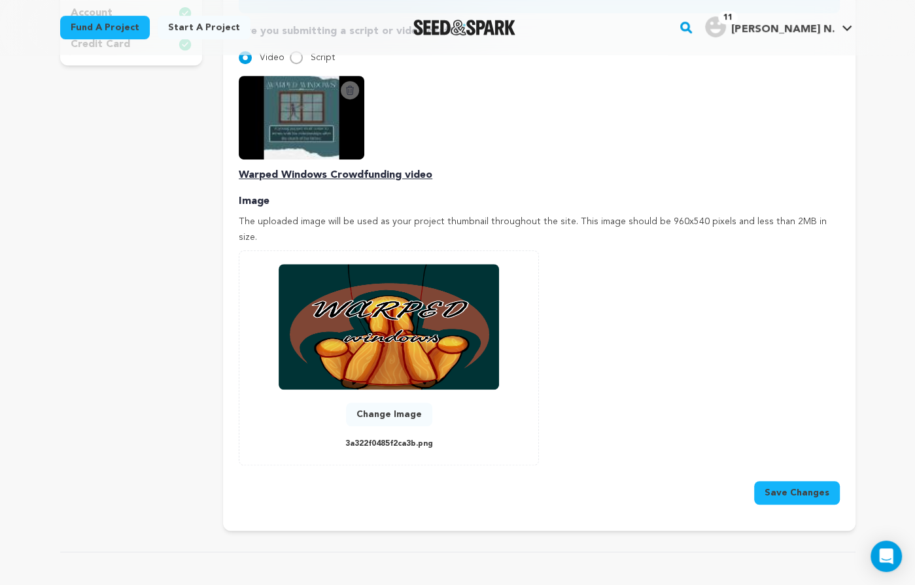
scroll to position [484, 0]
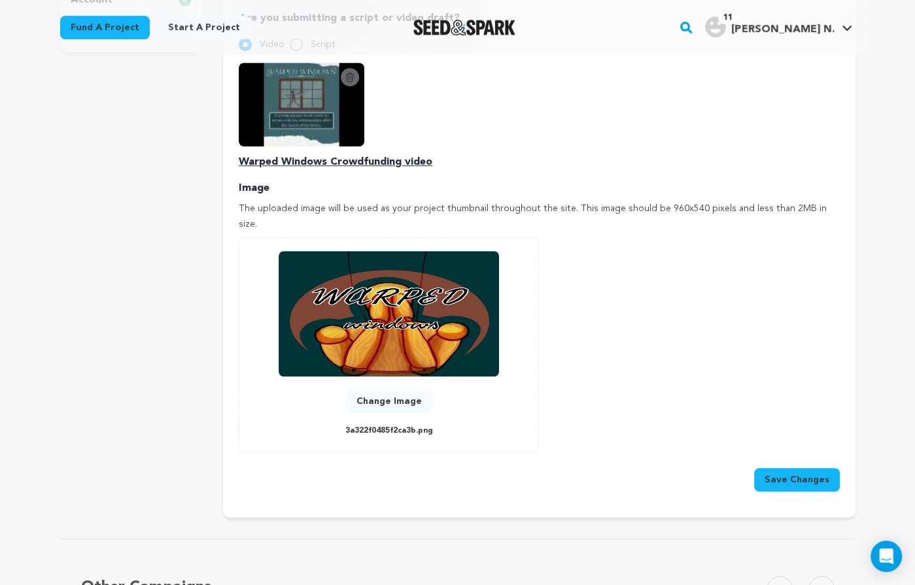
click at [785, 468] on button "Save Changes" at bounding box center [797, 480] width 86 height 24
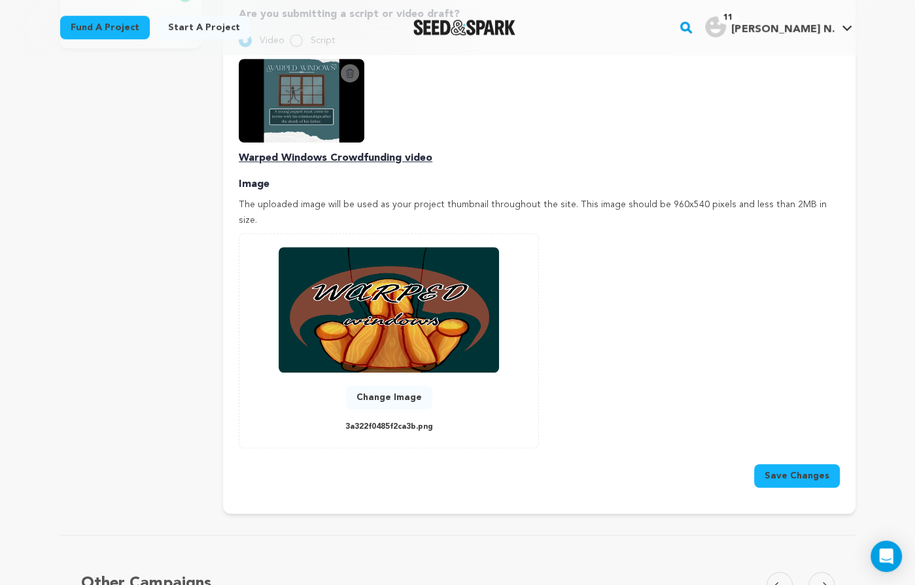
scroll to position [514, 0]
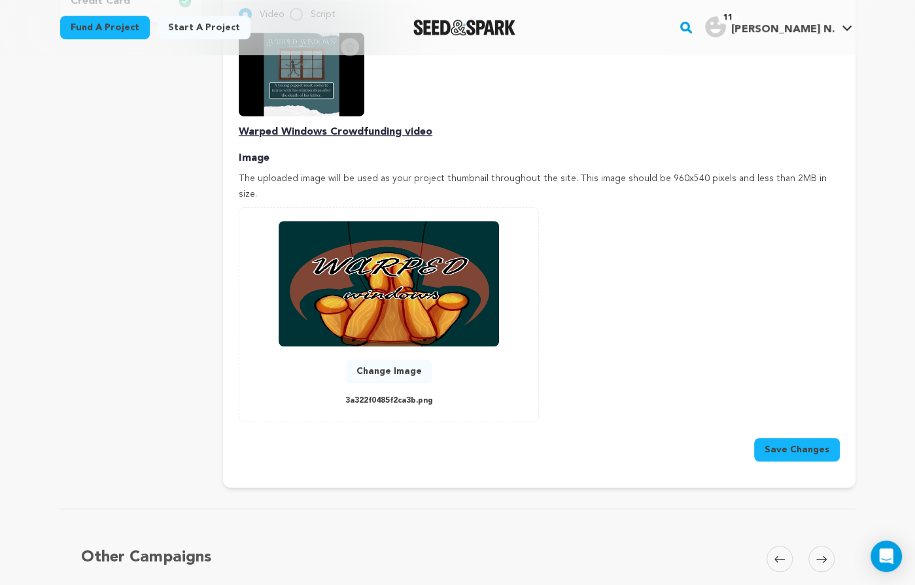
click at [763, 438] on button "Save Changes" at bounding box center [797, 450] width 86 height 24
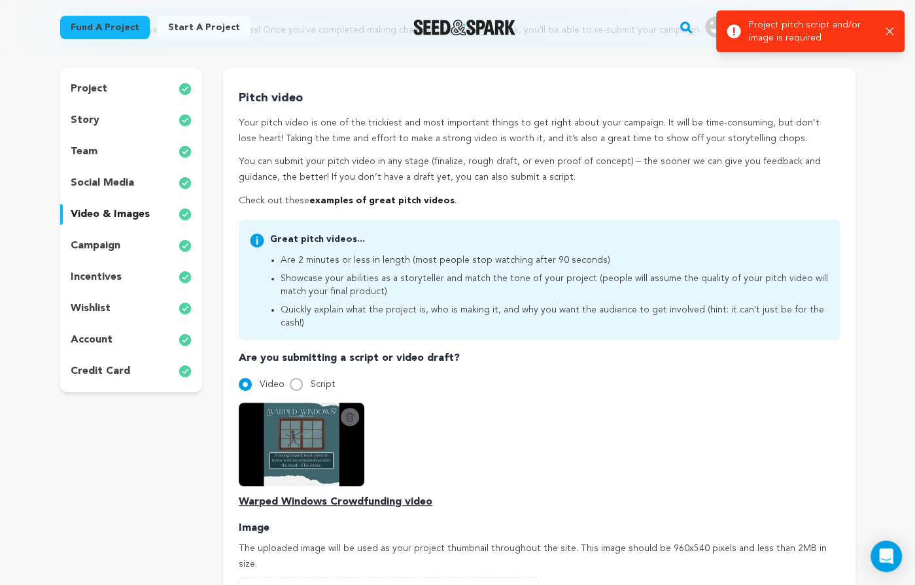
scroll to position [0, 0]
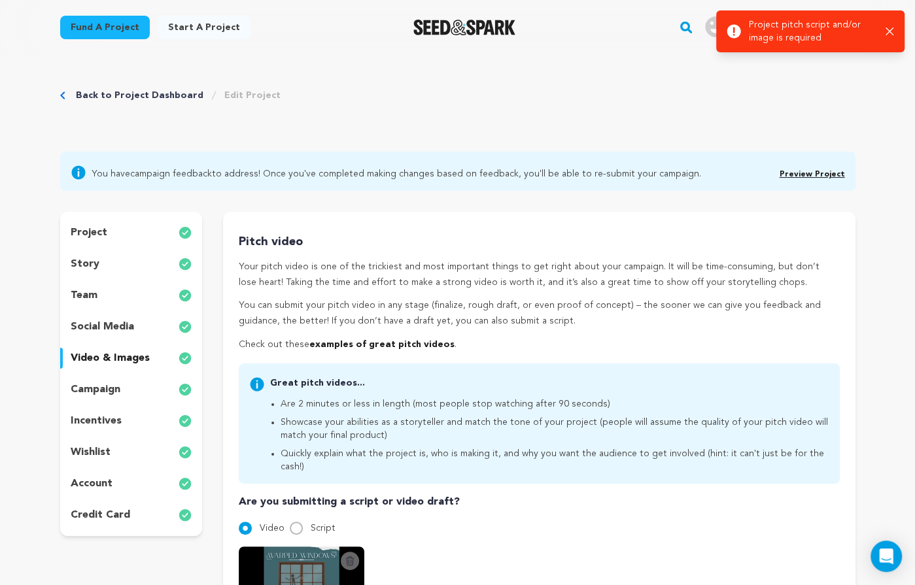
click at [805, 171] on link "Preview Project" at bounding box center [811, 175] width 65 height 8
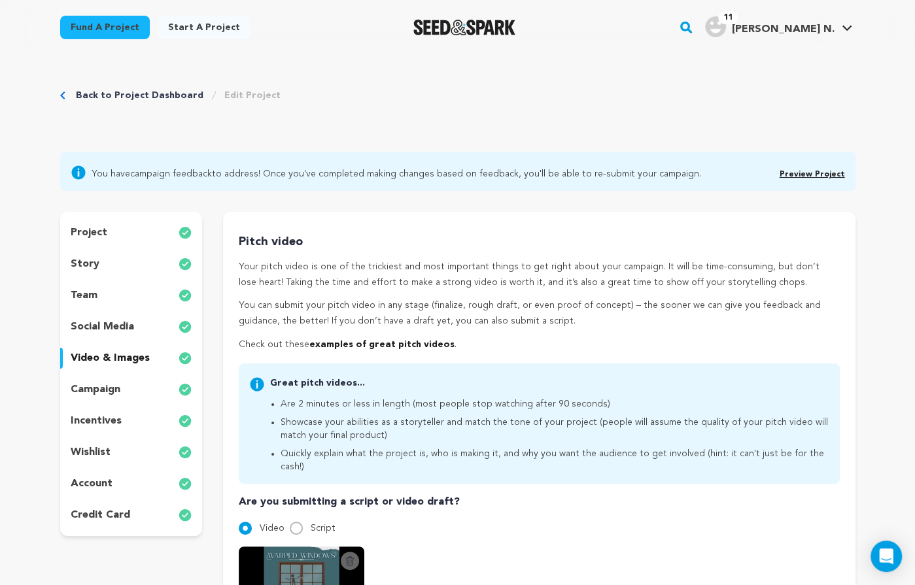
click at [62, 94] on icon "Breadcrumb" at bounding box center [62, 96] width 5 height 8
click at [64, 95] on icon "Breadcrumb" at bounding box center [62, 96] width 5 height 8
click at [92, 96] on link "Back to Project Dashboard" at bounding box center [140, 95] width 128 height 13
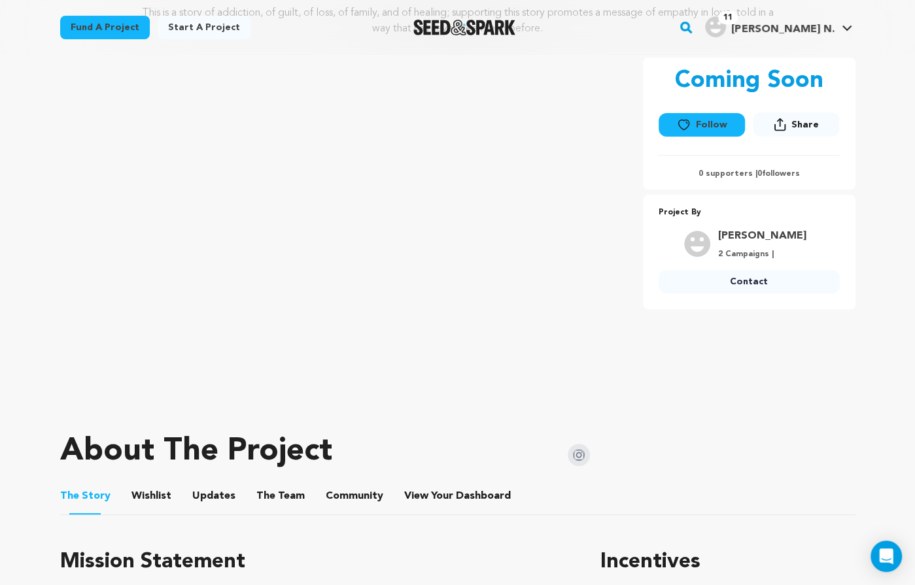
scroll to position [182, 0]
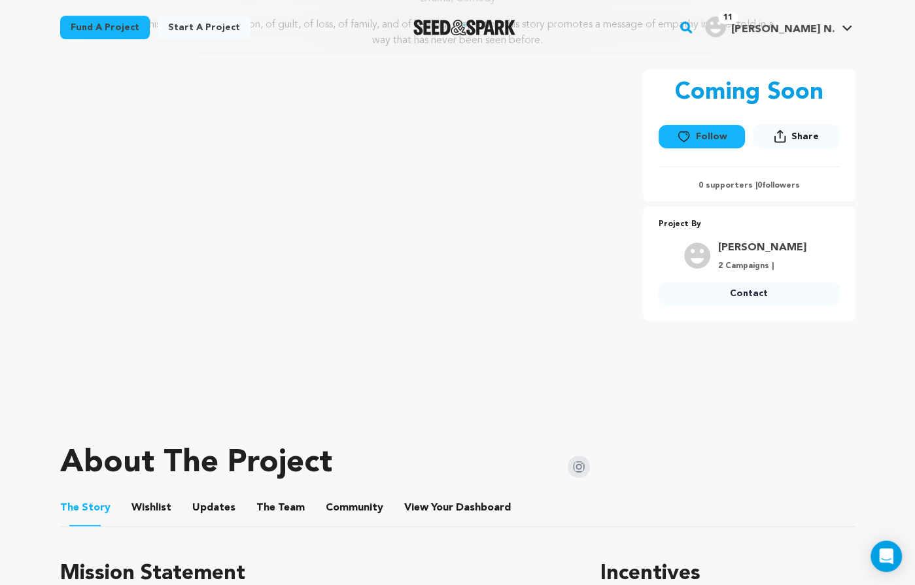
click at [709, 136] on button "Follow" at bounding box center [701, 137] width 86 height 24
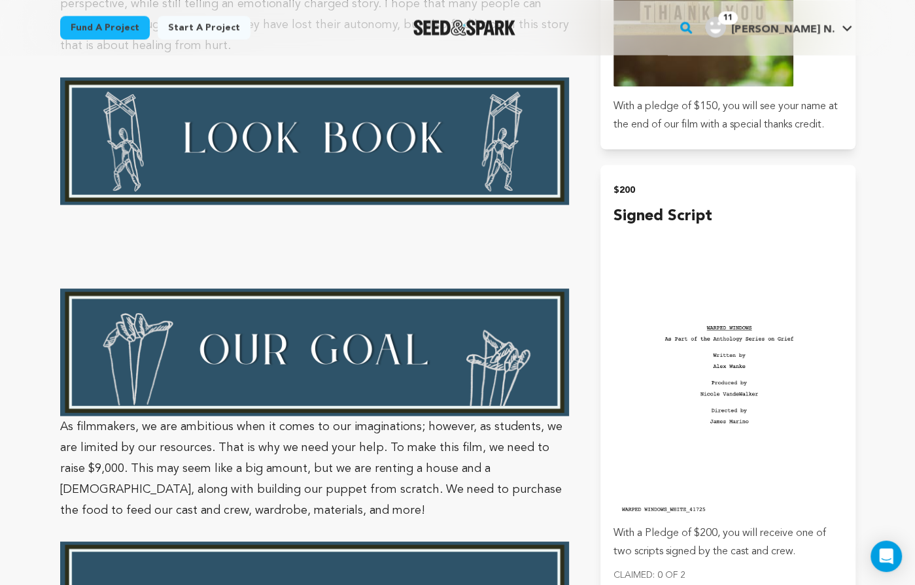
scroll to position [1759, 0]
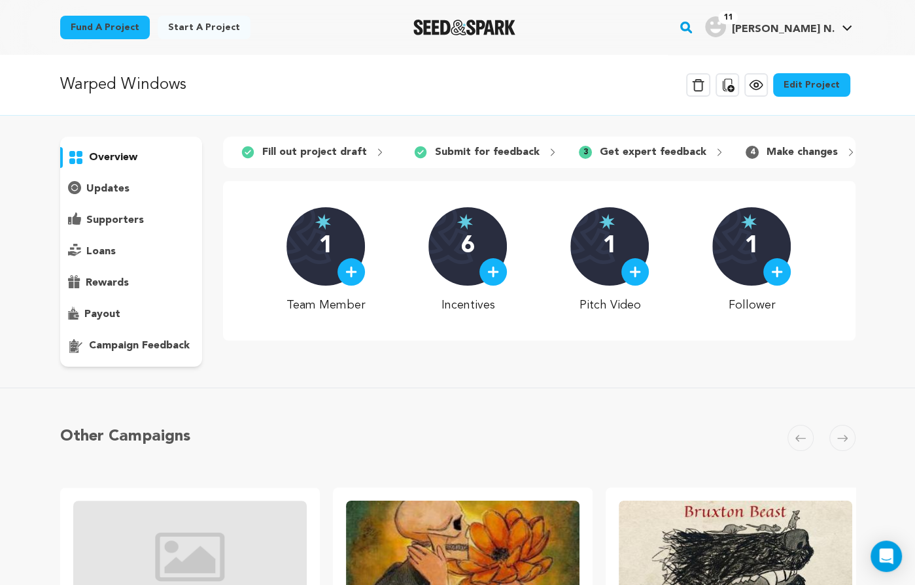
click at [135, 349] on p "campaign feedback" at bounding box center [139, 346] width 101 height 16
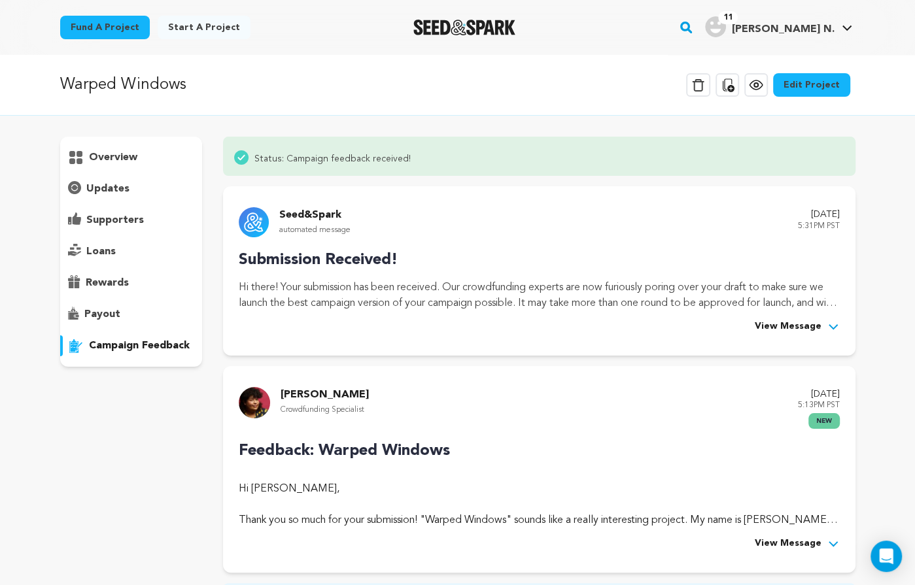
click at [790, 547] on span "View Message" at bounding box center [788, 544] width 67 height 16
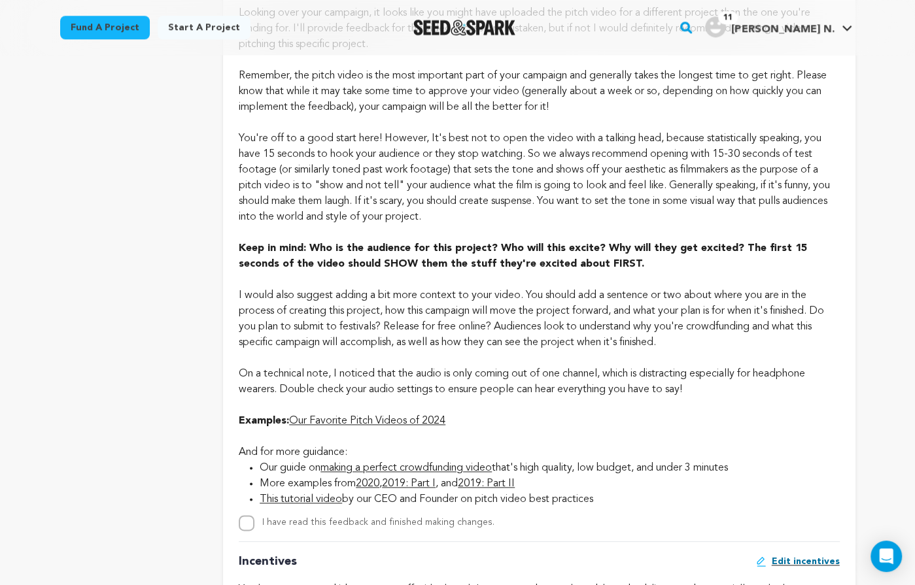
scroll to position [999, 0]
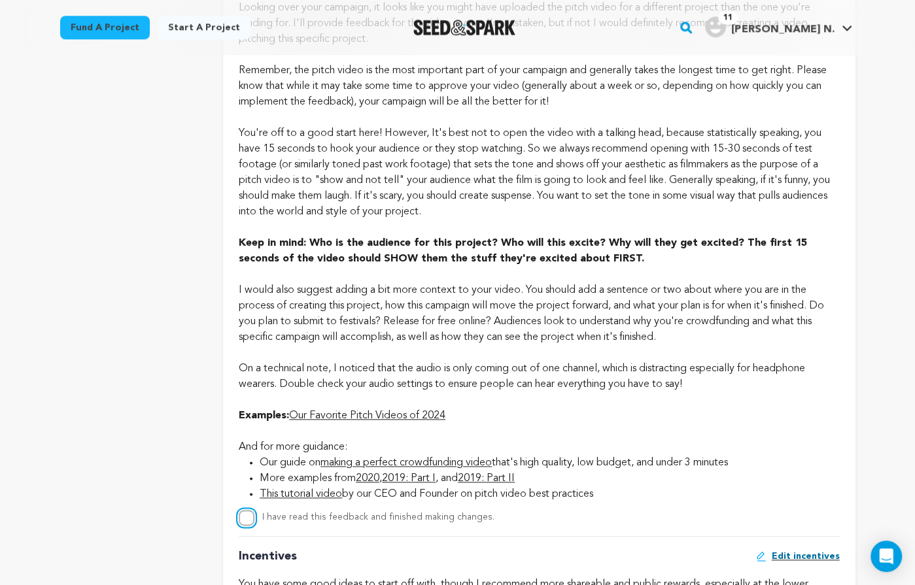
click at [241, 519] on input "I have read this feedback and finished making changes." at bounding box center [247, 518] width 16 height 16
checkbox input "true"
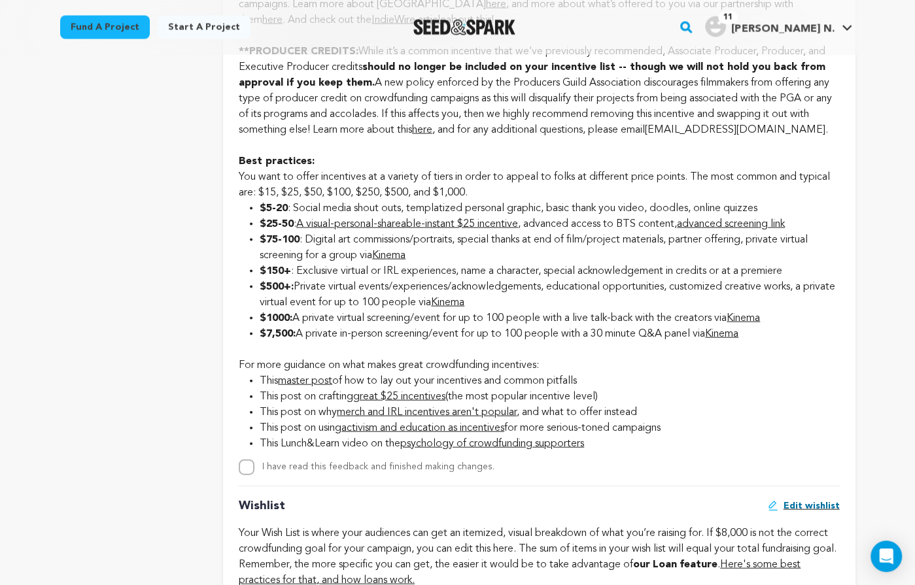
scroll to position [2012, 0]
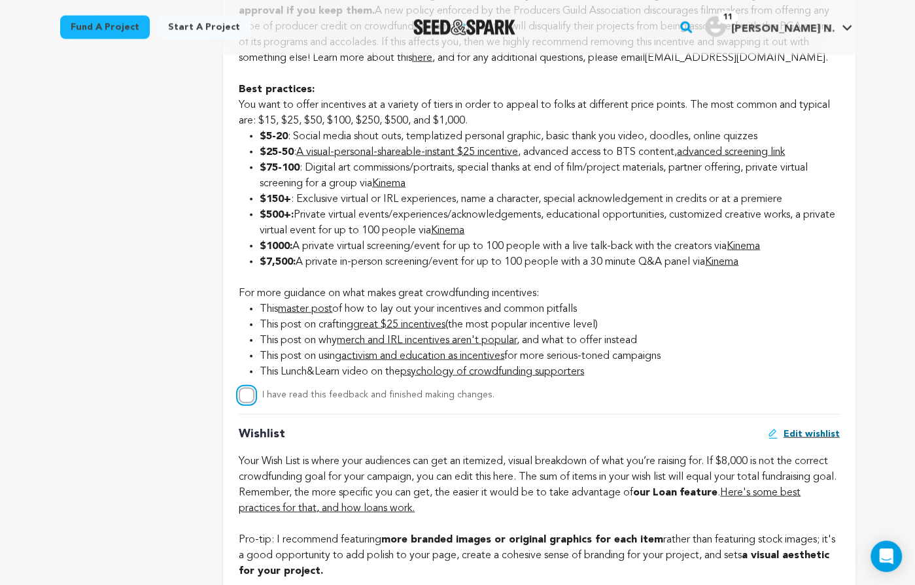
click at [247, 398] on input "I have read this feedback and finished making changes." at bounding box center [247, 396] width 16 height 16
checkbox input "true"
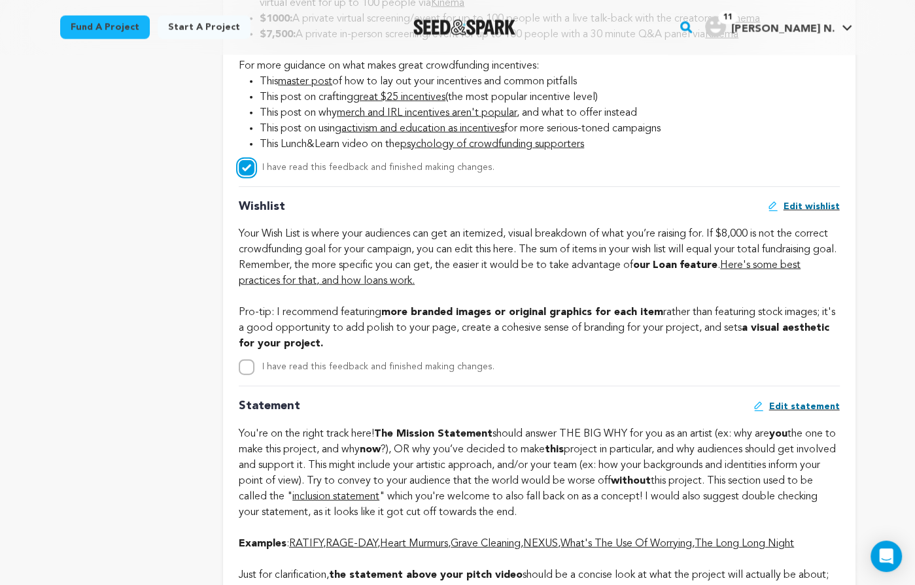
scroll to position [2251, 0]
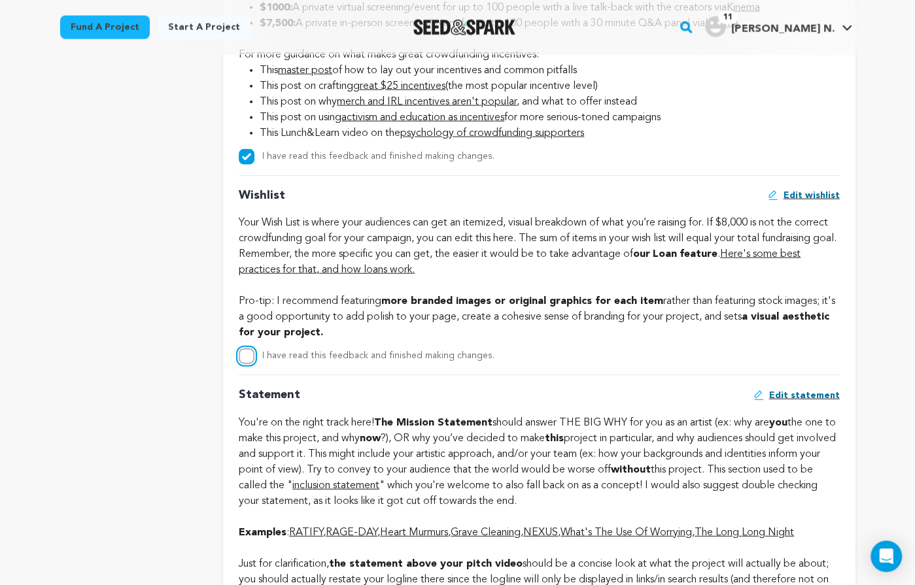
click at [245, 352] on input "I have read this feedback and finished making changes." at bounding box center [247, 357] width 16 height 16
checkbox input "true"
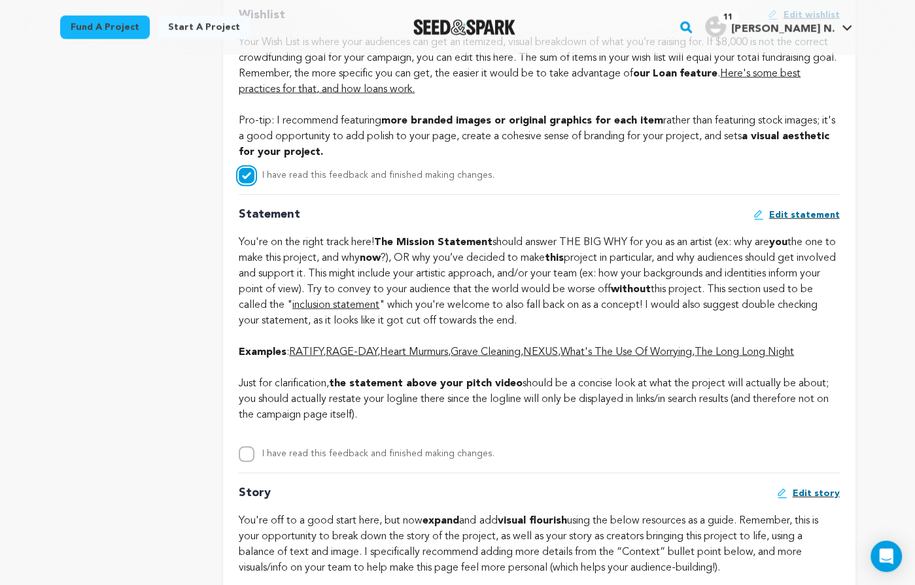
scroll to position [2436, 0]
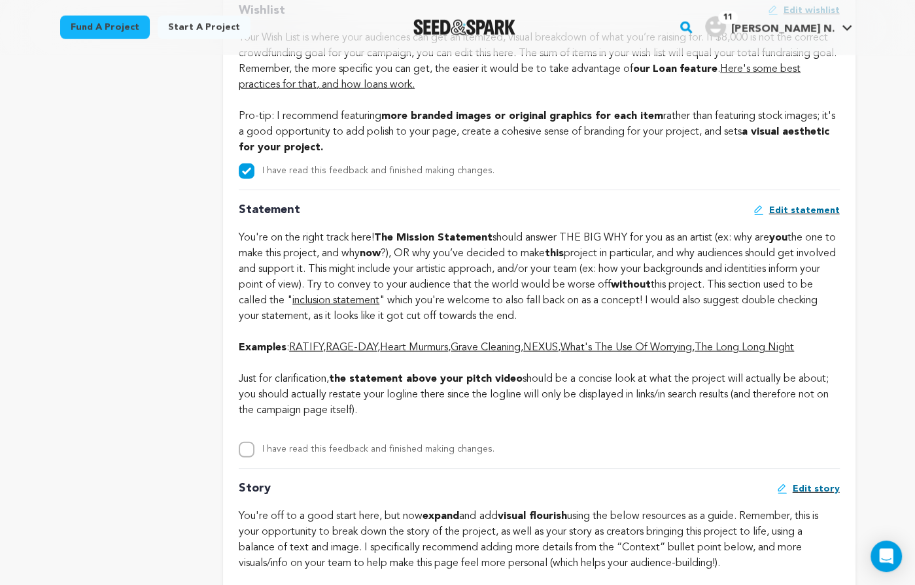
click at [249, 445] on input "I have read this feedback and finished making changes." at bounding box center [247, 450] width 16 height 16
checkbox input "true"
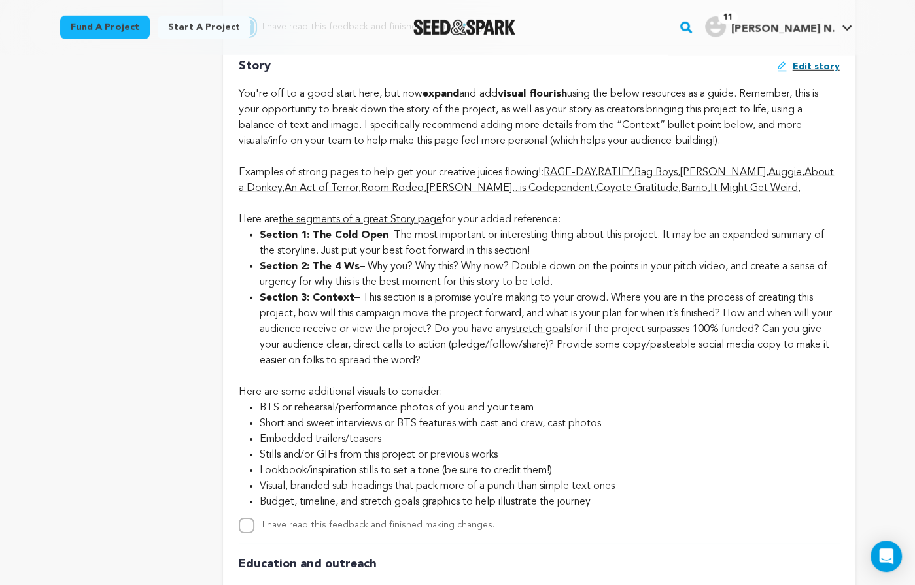
scroll to position [2861, 0]
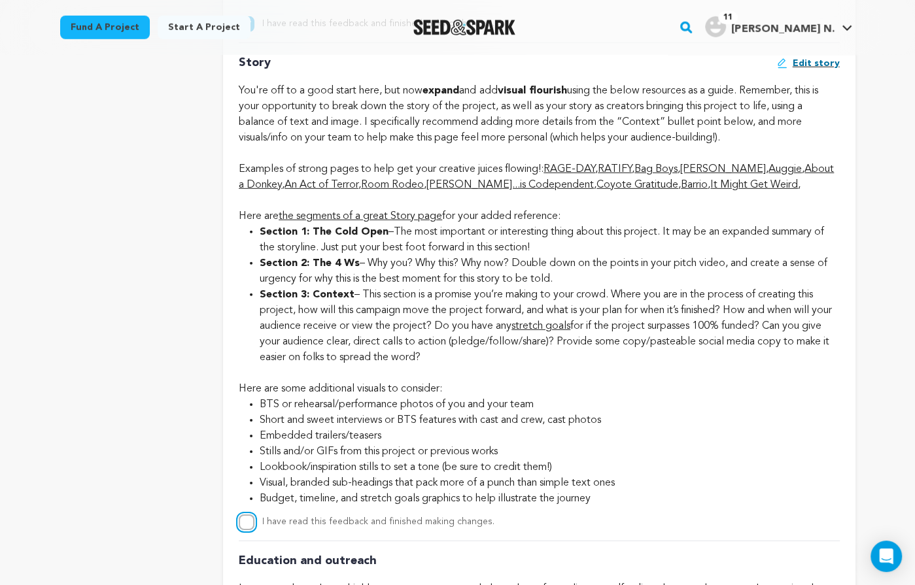
click at [245, 522] on input "I have read this feedback and finished making changes." at bounding box center [247, 523] width 16 height 16
checkbox input "true"
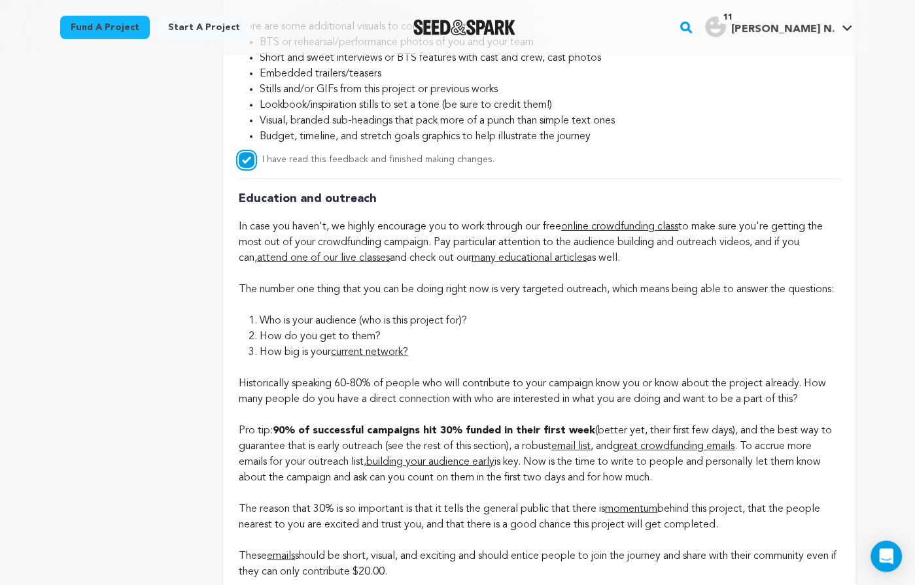
scroll to position [3287, 0]
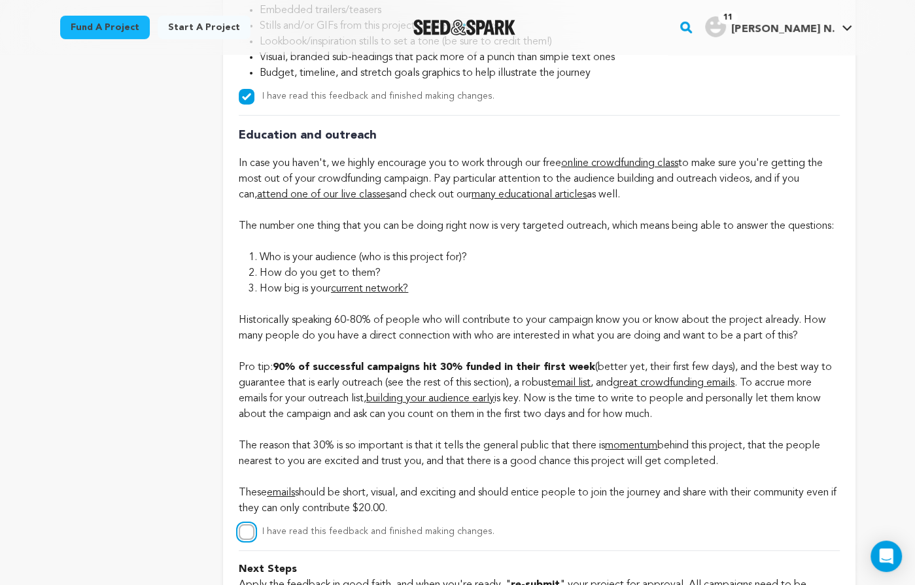
click at [243, 540] on input "I have read this feedback and finished making changes." at bounding box center [247, 532] width 16 height 16
checkbox input "true"
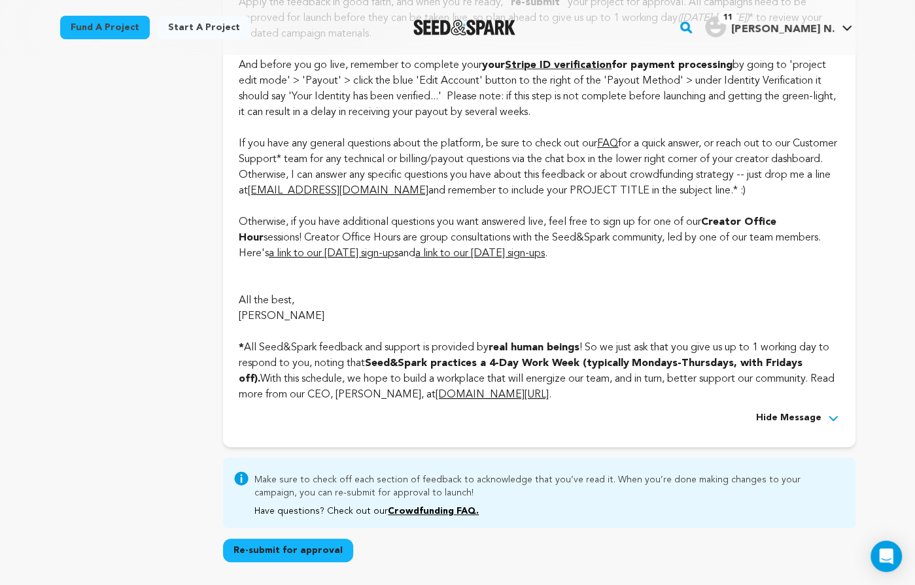
scroll to position [3872, 0]
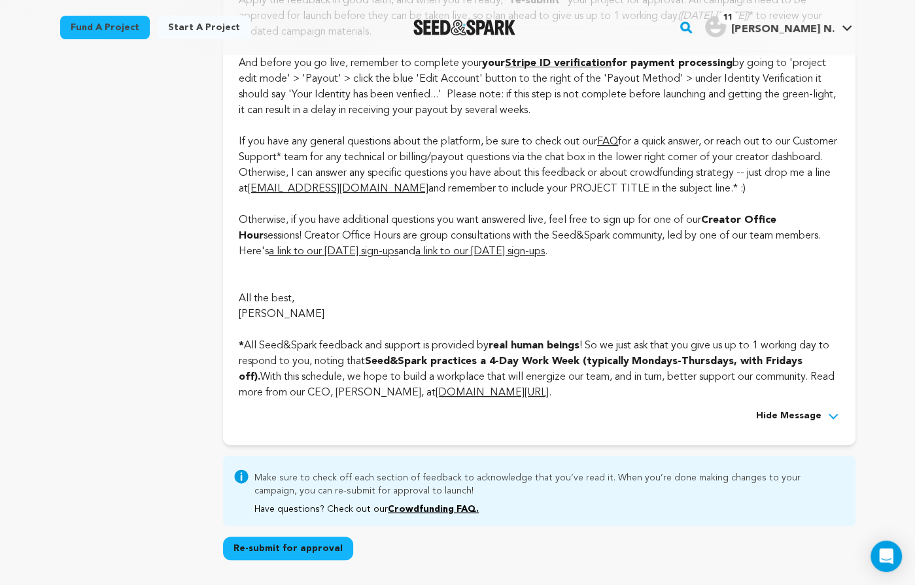
click at [307, 556] on button "Re-submit for approval" at bounding box center [288, 549] width 130 height 24
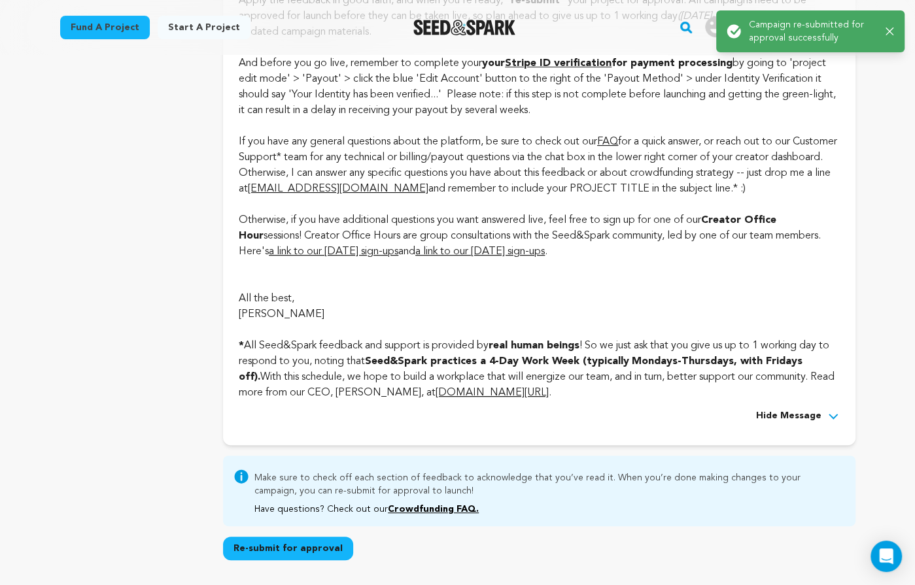
click at [886, 35] on icon "button" at bounding box center [889, 31] width 9 height 9
